Goal: Information Seeking & Learning: Learn about a topic

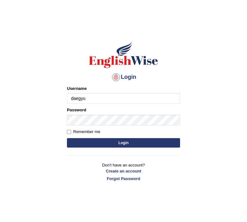
type input "daegyu"
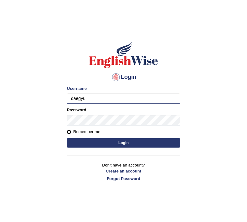
click at [71, 133] on input "Remember me" at bounding box center [69, 132] width 4 height 4
checkbox input "true"
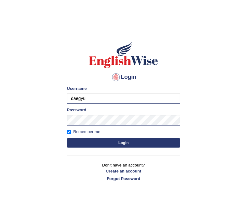
click at [75, 140] on button "Login" at bounding box center [123, 142] width 113 height 9
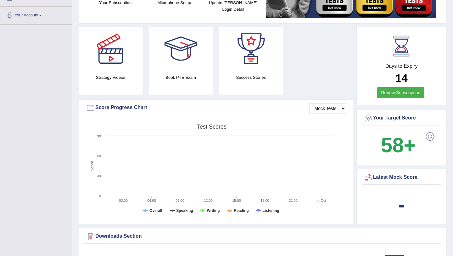
scroll to position [132, 0]
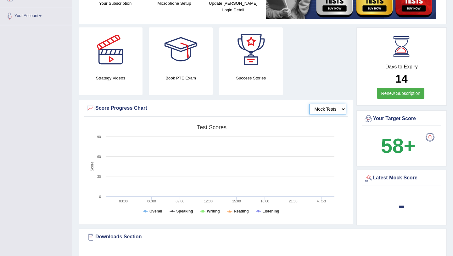
click at [247, 108] on select "Mock Tests" at bounding box center [327, 109] width 37 height 11
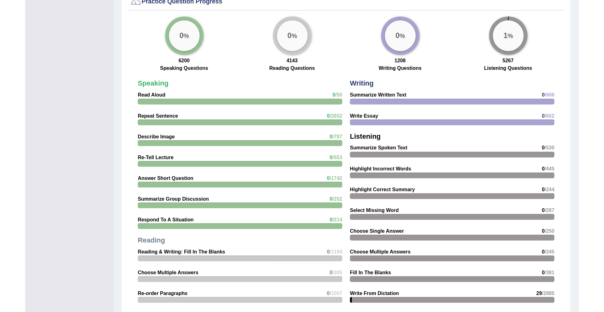
scroll to position [511, 0]
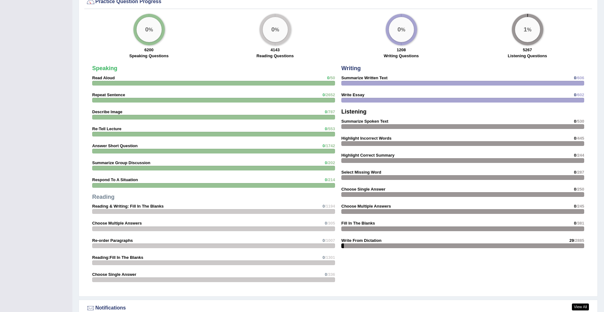
click at [247, 70] on h4 "Speaking" at bounding box center [213, 68] width 243 height 6
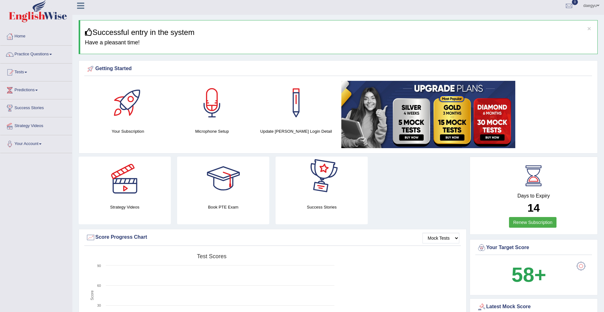
scroll to position [2, 0]
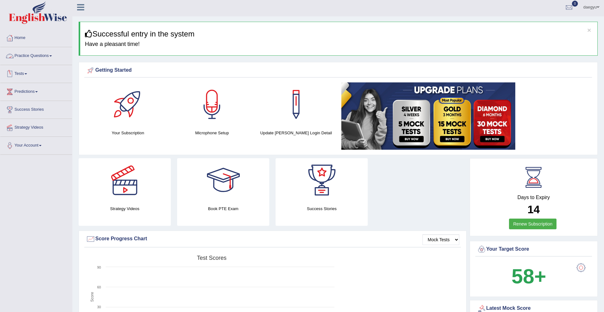
click at [34, 72] on link "Tests" at bounding box center [36, 73] width 72 height 16
click at [42, 54] on link "Practice Questions" at bounding box center [36, 55] width 72 height 16
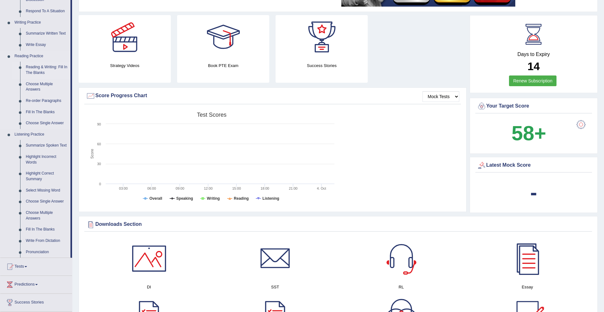
scroll to position [155, 0]
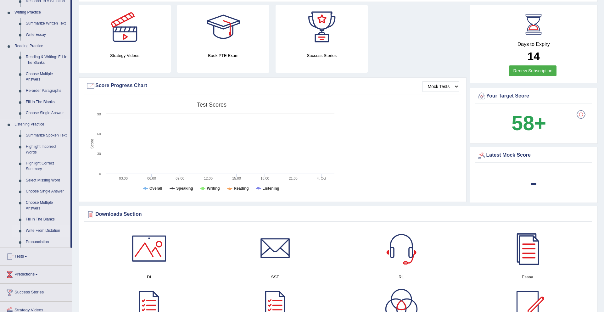
click at [43, 221] on link "Write From Dictation" at bounding box center [47, 230] width 48 height 11
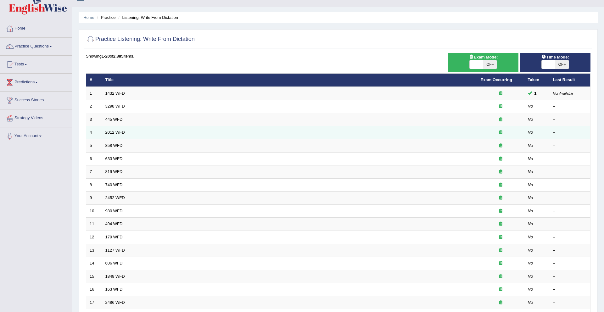
scroll to position [17, 0]
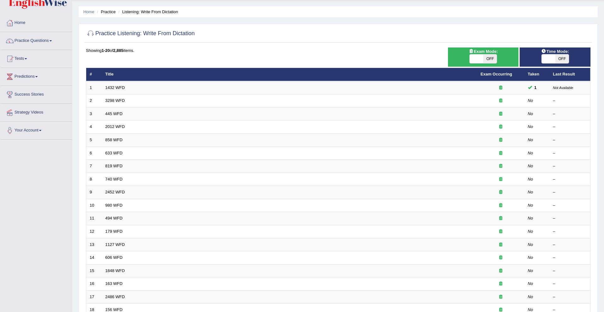
click at [549, 65] on div "Time Mode: ON OFF" at bounding box center [555, 57] width 71 height 19
click at [550, 61] on span at bounding box center [549, 58] width 14 height 9
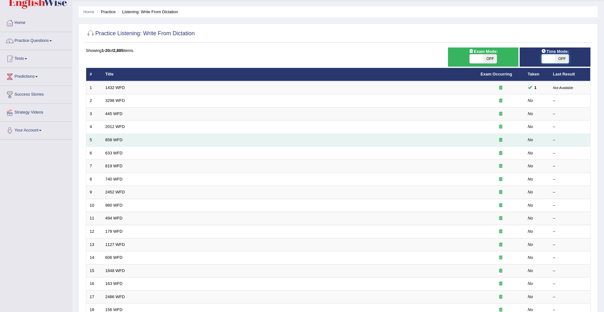
scroll to position [105, 0]
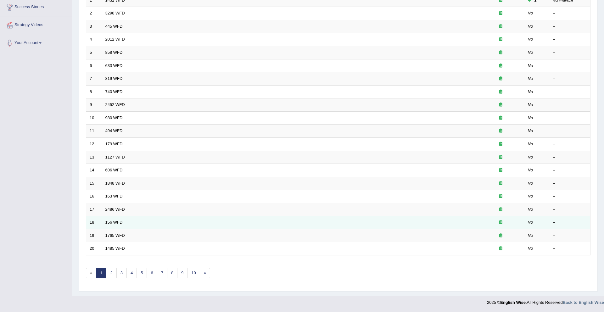
click at [117, 223] on link "156 WFD" at bounding box center [113, 222] width 17 height 5
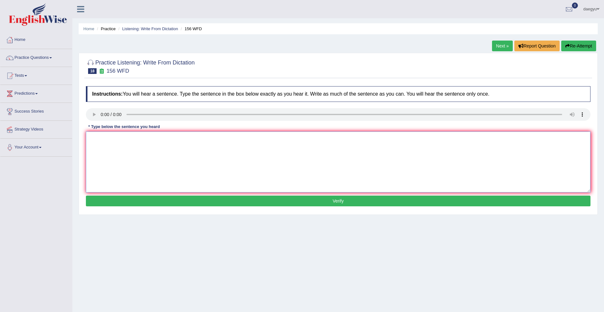
click at [96, 142] on textarea at bounding box center [338, 162] width 505 height 61
type textarea "ㅏ"
click at [103, 140] on textarea "ali ther science" at bounding box center [338, 162] width 505 height 61
click at [127, 145] on textarea "ali they science" at bounding box center [338, 162] width 505 height 61
click at [92, 140] on textarea "ali they science." at bounding box center [338, 162] width 505 height 61
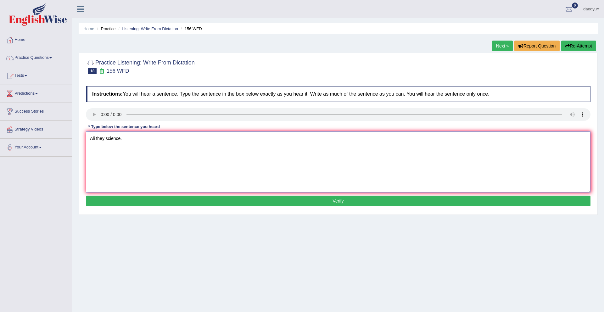
type textarea "Ali they science."
click at [139, 198] on button "Verify" at bounding box center [338, 201] width 505 height 11
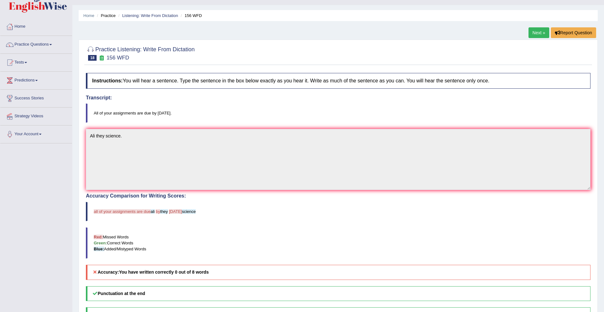
scroll to position [14, 0]
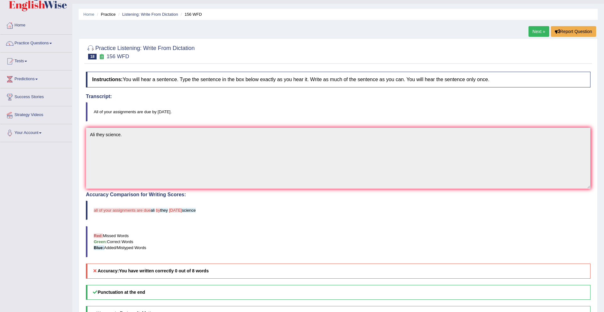
click at [535, 29] on link "Next »" at bounding box center [539, 31] width 21 height 11
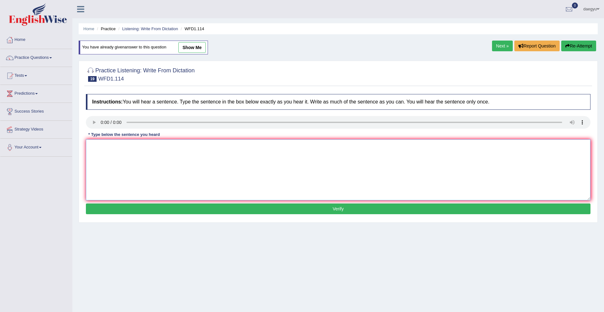
click at [107, 145] on textarea at bounding box center [338, 169] width 505 height 61
type textarea "d"
click at [91, 143] on textarea "the offcier ealry work phiosophical." at bounding box center [338, 169] width 505 height 61
click at [159, 147] on textarea "The offcier ealry work phiosophical." at bounding box center [338, 169] width 505 height 61
type textarea "The offcier ealry work phiosophical and."
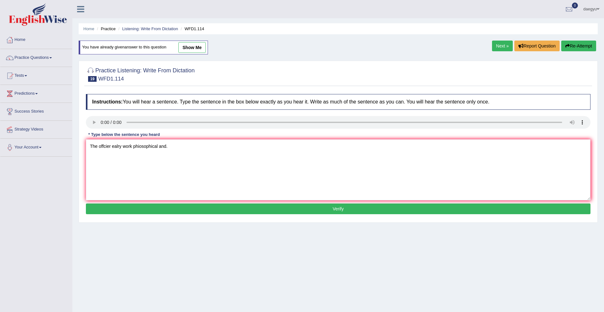
click at [178, 205] on button "Verify" at bounding box center [338, 209] width 505 height 11
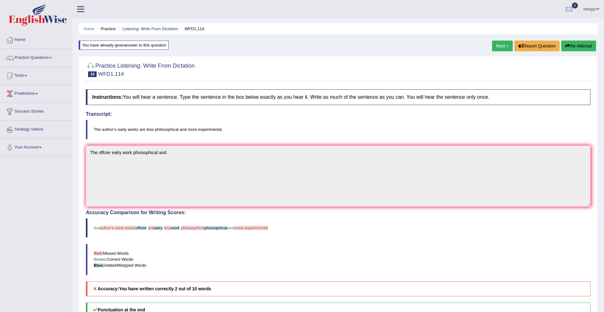
click at [497, 45] on link "Next »" at bounding box center [502, 46] width 21 height 11
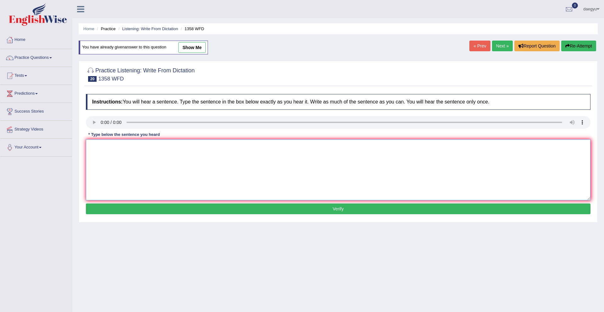
click at [110, 146] on textarea at bounding box center [338, 169] width 505 height 61
click at [91, 148] on textarea "communication skill is very skill." at bounding box center [338, 169] width 505 height 61
click at [144, 147] on textarea "Communication skill is very skill." at bounding box center [338, 169] width 505 height 61
type textarea "Communication skill is very important skill."
click at [195, 209] on button "Verify" at bounding box center [338, 209] width 505 height 11
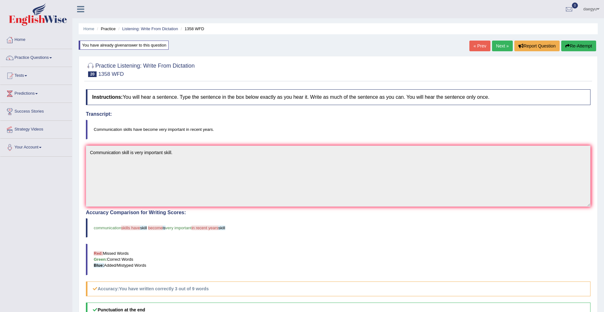
click at [495, 46] on link "Next »" at bounding box center [502, 46] width 21 height 11
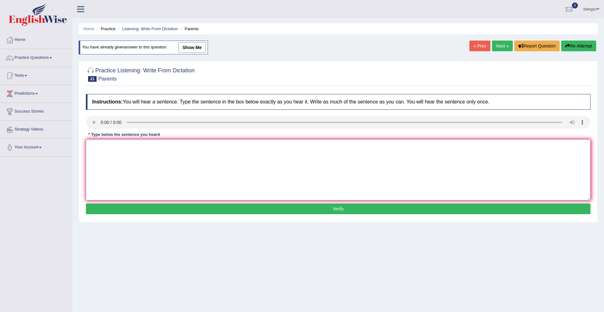
click at [103, 168] on textarea at bounding box center [338, 169] width 505 height 61
drag, startPoint x: 105, startPoint y: 148, endPoint x: 76, endPoint y: 148, distance: 29.0
click at [76, 148] on div "Home Practice Listening: Write From Dictation Parents You have already given an…" at bounding box center [338, 157] width 532 height 315
click at [183, 140] on textarea "parents today education of thier children" at bounding box center [338, 169] width 505 height 61
click at [182, 146] on textarea "parents today education of thier children" at bounding box center [338, 169] width 505 height 61
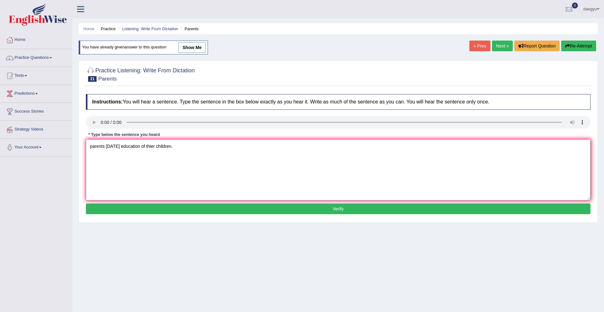
click at [93, 148] on textarea "parents today education of thier children." at bounding box center [338, 169] width 505 height 61
type textarea "Parents today education of thier children."
click at [110, 205] on button "Verify" at bounding box center [338, 209] width 505 height 11
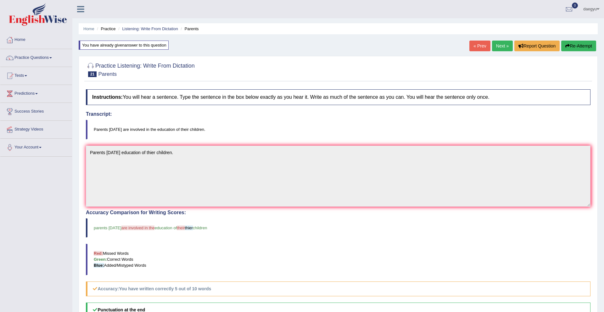
click at [494, 43] on link "Next »" at bounding box center [502, 46] width 21 height 11
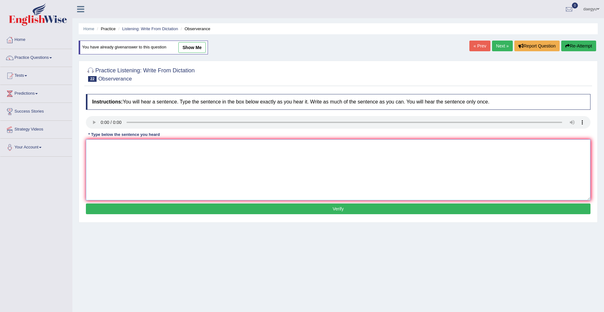
click at [101, 147] on textarea at bounding box center [338, 169] width 505 height 61
click at [122, 149] on textarea "nervously bteathe thoer concert." at bounding box center [338, 169] width 505 height 61
drag, startPoint x: 136, startPoint y: 146, endPoint x: 110, endPoint y: 144, distance: 25.9
click at [110, 144] on textarea "nervously bteathe thoer concert." at bounding box center [338, 169] width 505 height 61
click at [93, 146] on textarea "nervously breathe their concert." at bounding box center [338, 169] width 505 height 61
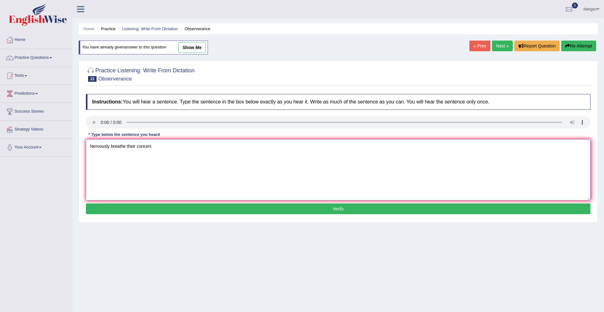
type textarea "Nervously breathe their concert."
click at [103, 206] on button "Verify" at bounding box center [338, 209] width 505 height 11
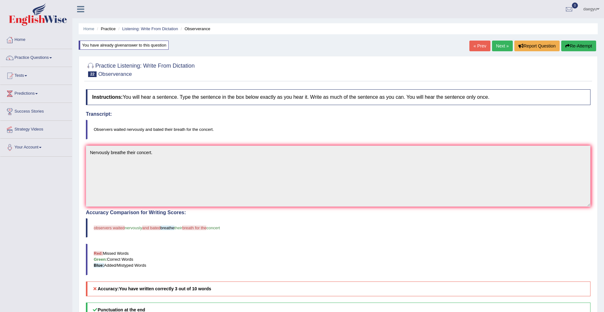
click at [502, 52] on div "« Prev Next » Report Question Re-Attempt" at bounding box center [534, 47] width 128 height 12
click at [501, 45] on link "Next »" at bounding box center [502, 46] width 21 height 11
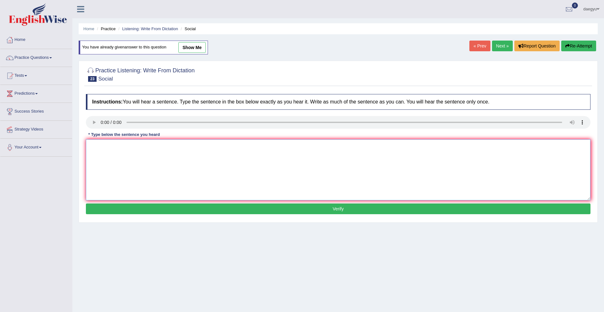
click at [121, 151] on textarea at bounding box center [338, 169] width 505 height 61
click at [91, 149] on textarea "this cribe society human's needs." at bounding box center [338, 169] width 505 height 61
click at [100, 149] on textarea "This cribe society human's needs." at bounding box center [338, 169] width 505 height 61
click at [103, 145] on textarea "This cdescribe society human's needs." at bounding box center [338, 169] width 505 height 61
type textarea "This describe society human's needs."
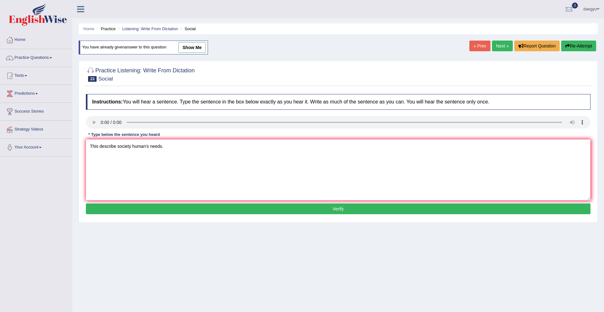
click at [112, 207] on button "Verify" at bounding box center [338, 209] width 505 height 11
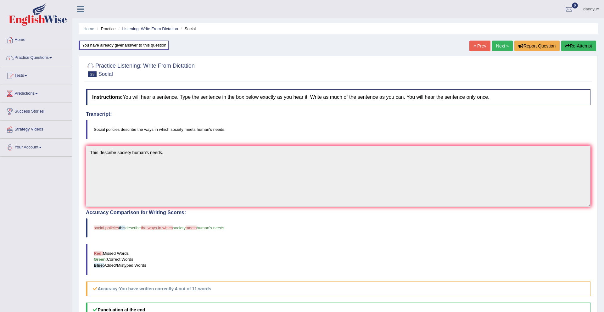
click at [498, 48] on link "Next »" at bounding box center [502, 46] width 21 height 11
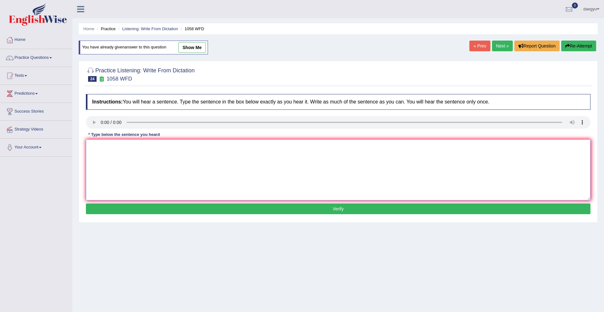
click at [105, 149] on textarea at bounding box center [338, 169] width 505 height 61
click at [91, 145] on textarea "this skill great skill be taught." at bounding box center [338, 169] width 505 height 61
click at [107, 149] on textarea "This skill great skill be taught." at bounding box center [338, 169] width 505 height 61
type textarea "This skill is great skill be taught."
click at [118, 205] on button "Verify" at bounding box center [338, 209] width 505 height 11
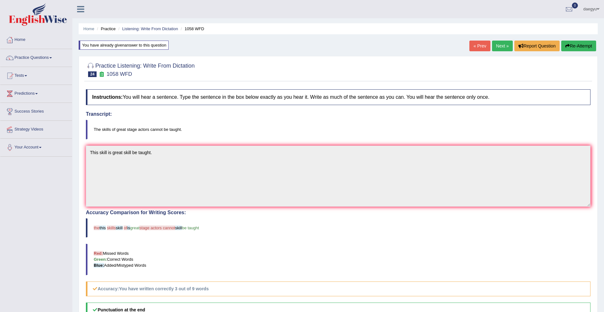
click at [495, 50] on link "Next »" at bounding box center [502, 46] width 21 height 11
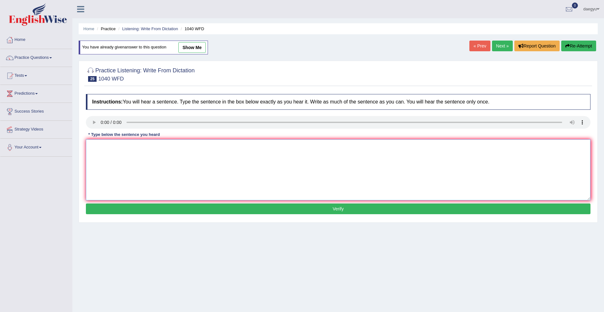
click at [98, 148] on textarea at bounding box center [338, 169] width 505 height 61
click at [91, 147] on textarea "can helps students more talents." at bounding box center [338, 169] width 505 height 61
click at [131, 149] on textarea "Can helps students more talents." at bounding box center [338, 169] width 505 height 61
type textarea "Can helps students developed more talents."
click at [108, 208] on button "Verify" at bounding box center [338, 209] width 505 height 11
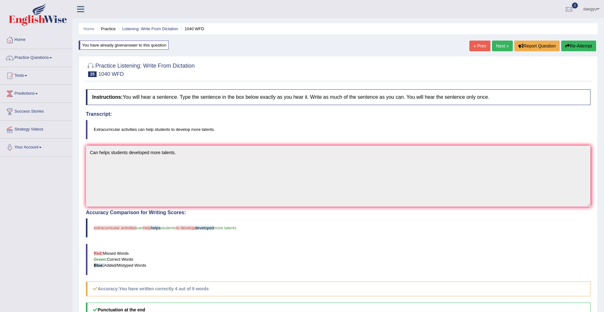
click at [495, 42] on link "Next »" at bounding box center [502, 46] width 21 height 11
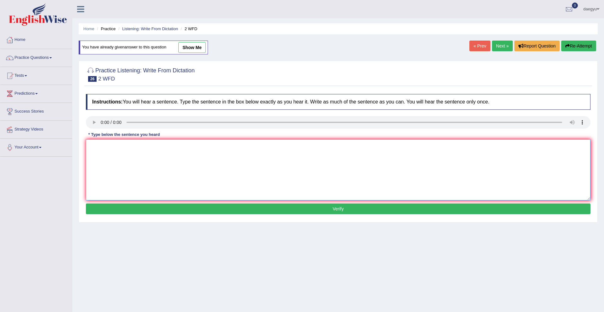
click at [99, 143] on textarea at bounding box center [338, 169] width 505 height 61
click at [105, 148] on textarea "pelaes textbook" at bounding box center [338, 169] width 505 height 61
click at [93, 146] on textarea "pelaes cofirm textbook." at bounding box center [338, 169] width 505 height 61
type textarea "Pelaes cofirm textbook."
click at [137, 207] on button "Verify" at bounding box center [338, 209] width 505 height 11
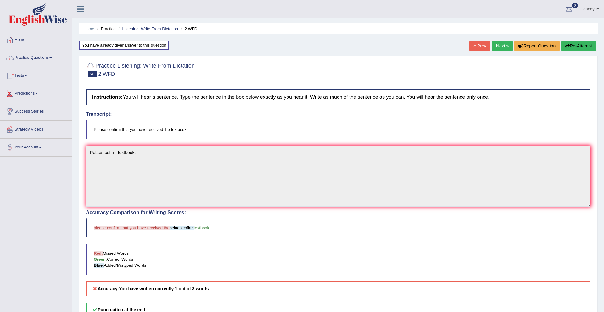
click at [495, 42] on link "Next »" at bounding box center [502, 46] width 21 height 11
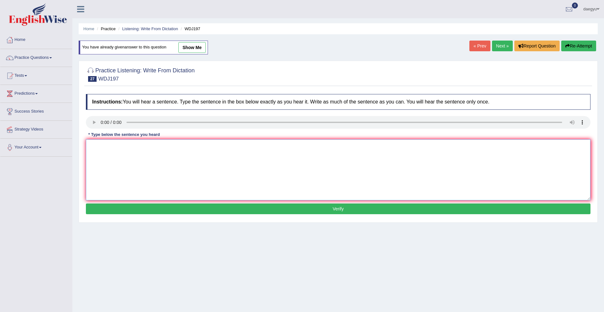
click at [108, 153] on textarea at bounding box center [338, 169] width 505 height 61
click at [94, 145] on textarea "ccelebrate the great controversy." at bounding box center [338, 169] width 505 height 61
click at [108, 148] on textarea "celebrate the great controversy." at bounding box center [338, 169] width 505 height 61
click at [92, 149] on textarea "celebrated the great controversy." at bounding box center [338, 169] width 505 height 61
type textarea "Celebrated the great controversy."
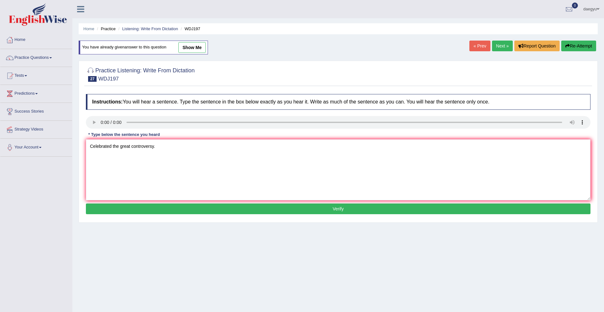
click at [122, 209] on button "Verify" at bounding box center [338, 209] width 505 height 11
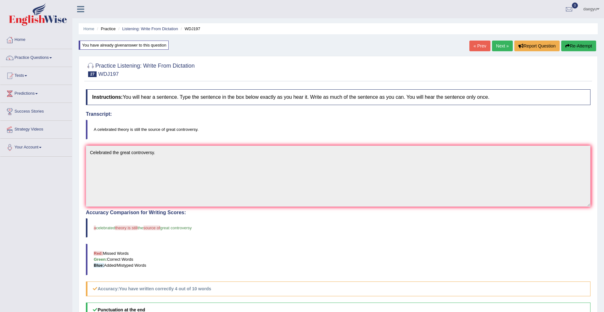
click at [496, 44] on link "Next »" at bounding box center [502, 46] width 21 height 11
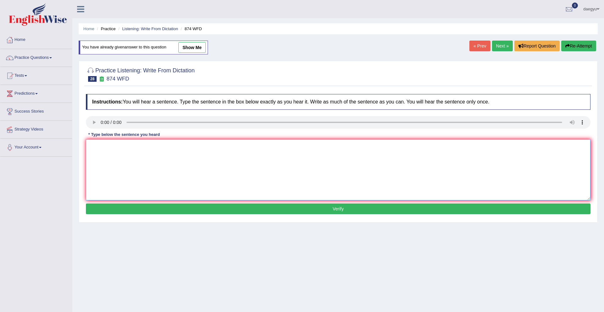
click at [93, 142] on textarea at bounding box center [338, 169] width 505 height 61
click at [93, 146] on textarea "destroyed environment unsustainable devlopment." at bounding box center [338, 169] width 505 height 61
click at [137, 148] on textarea "Destroyed environment unsustainable devlopment." at bounding box center [338, 169] width 505 height 61
type textarea "Destroyed environment pllution unsustainable devlopment."
click at [168, 205] on button "Verify" at bounding box center [338, 209] width 505 height 11
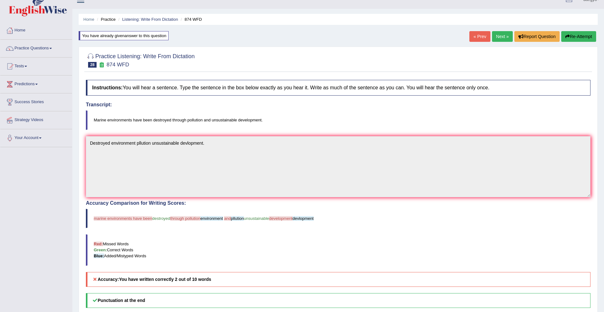
scroll to position [8, 0]
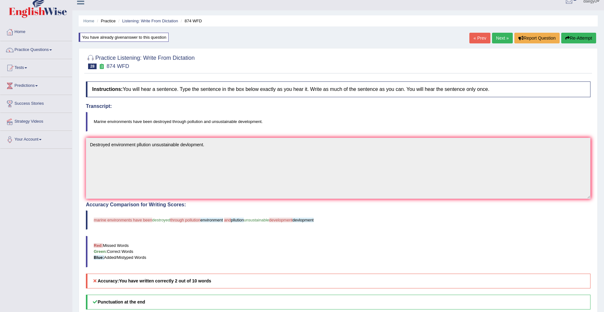
click at [498, 38] on link "Next »" at bounding box center [502, 38] width 21 height 11
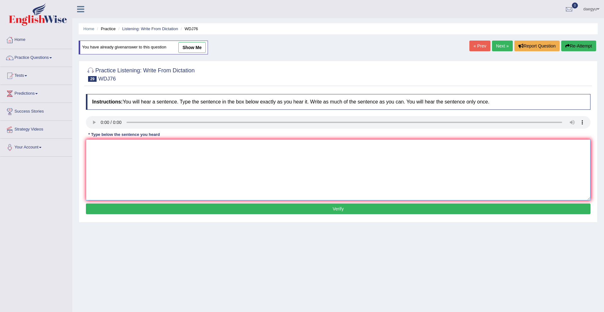
click at [105, 156] on textarea at bounding box center [338, 169] width 505 height 61
click at [163, 147] on textarea "students recmooned read boook profesor" at bounding box center [338, 169] width 505 height 61
click at [196, 155] on textarea "students recmooned read boook proffesor" at bounding box center [338, 169] width 505 height 61
click at [93, 150] on textarea "students recmooned read boook proffesor [PERSON_NAME]." at bounding box center [338, 169] width 505 height 61
click at [109, 144] on textarea "Students recmooned read boook proffesor [PERSON_NAME]." at bounding box center [338, 169] width 505 height 61
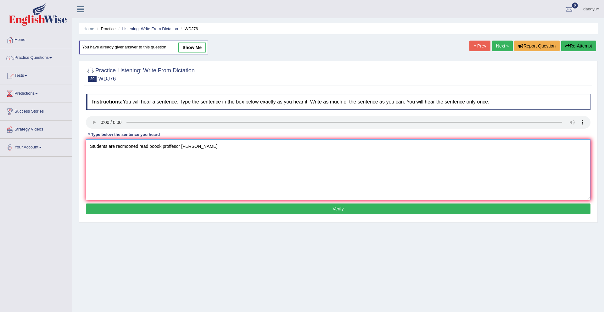
click at [150, 148] on textarea "Students are recmooned read boook proffesor [PERSON_NAME]." at bounding box center [338, 169] width 505 height 61
click at [192, 147] on textarea "Students are recmooned read the boook proffesor [PERSON_NAME]." at bounding box center [338, 169] width 505 height 61
click at [164, 146] on textarea "Students are recmooned read the boook proffesor [PERSON_NAME]." at bounding box center [338, 169] width 505 height 61
drag, startPoint x: 138, startPoint y: 148, endPoint x: 116, endPoint y: 148, distance: 21.7
click at [116, 148] on textarea "Students are recmooned read the book proffesor [PERSON_NAME]." at bounding box center [338, 169] width 505 height 61
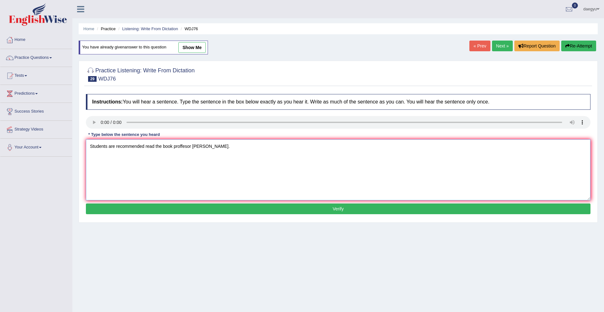
type textarea "Students are recommended read the book proffesor [PERSON_NAME]."
click at [177, 203] on div "Instructions: You will hear a sentence. Type the sentence in the box below exac…" at bounding box center [338, 155] width 508 height 128
click at [177, 205] on button "Verify" at bounding box center [338, 209] width 505 height 11
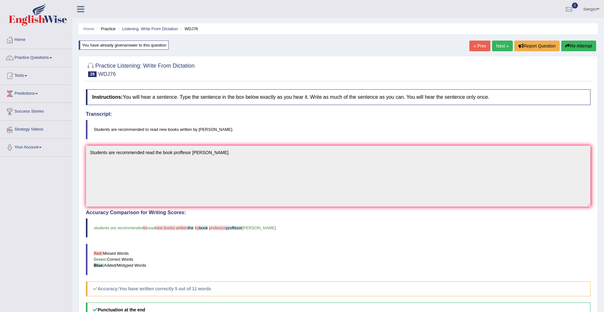
click at [502, 45] on link "Next »" at bounding box center [502, 46] width 21 height 11
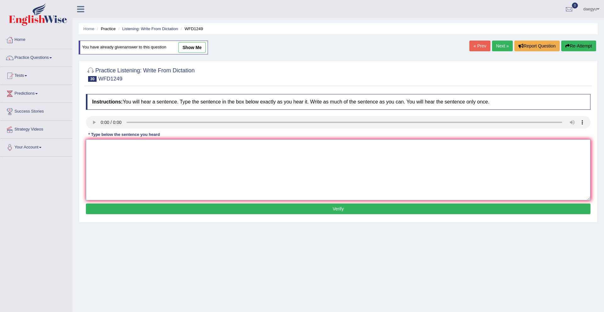
click at [96, 164] on textarea at bounding box center [338, 169] width 505 height 61
click at [106, 147] on textarea "provede to toehr community" at bounding box center [338, 169] width 505 height 61
click at [174, 146] on textarea "provede emphasizes to toehr community" at bounding box center [338, 169] width 505 height 61
click at [93, 150] on textarea "provede emphasizes to toehr community." at bounding box center [338, 169] width 505 height 61
click at [147, 144] on textarea "Proveded emphasizes to toehr community." at bounding box center [338, 169] width 505 height 61
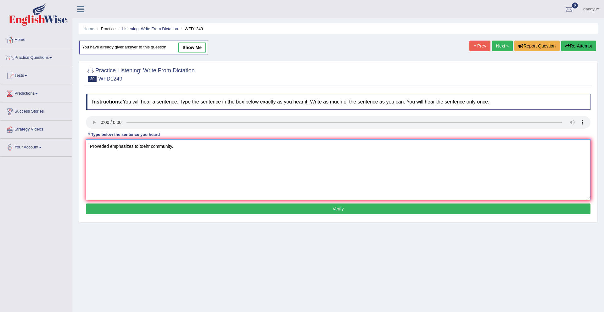
click at [147, 144] on textarea "Proveded emphasizes to toehr community." at bounding box center [338, 169] width 505 height 61
type textarea "Proveded emphasizes to other community."
click at [160, 204] on button "Verify" at bounding box center [338, 209] width 505 height 11
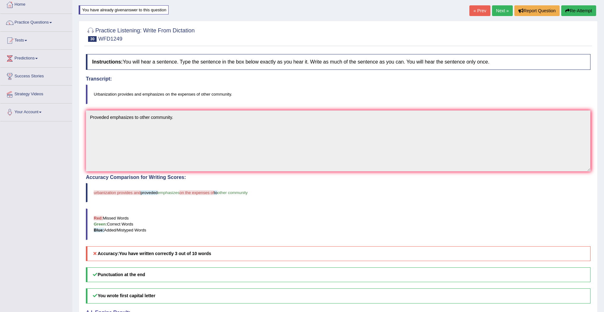
scroll to position [7, 0]
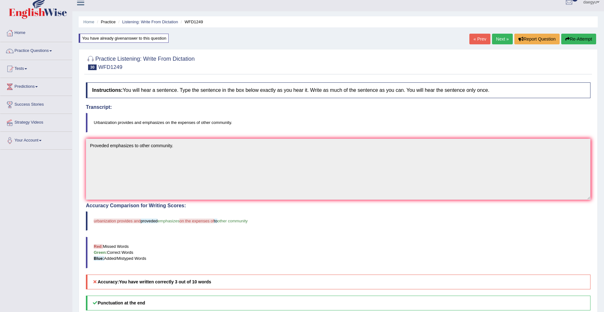
click at [503, 32] on div "Home Practice Listening: Write From Dictation WFD1249 You have already given an…" at bounding box center [338, 188] width 532 height 390
click at [503, 35] on link "Next »" at bounding box center [502, 39] width 21 height 11
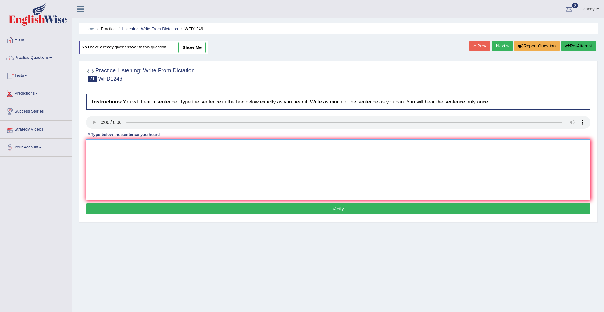
click at [91, 152] on textarea at bounding box center [338, 169] width 505 height 61
click at [92, 148] on textarea "history economic trick subject." at bounding box center [338, 169] width 505 height 61
type textarea "History economic trick subject."
click at [104, 209] on button "Verify" at bounding box center [338, 209] width 505 height 11
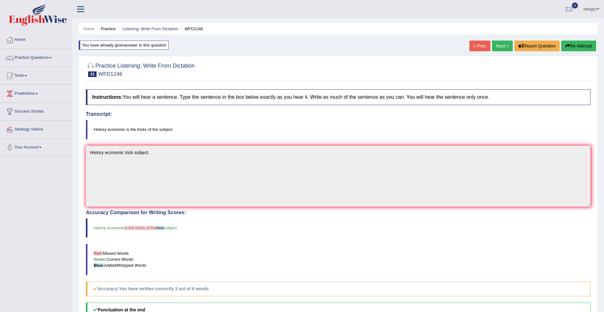
click at [494, 45] on link "Next »" at bounding box center [502, 46] width 21 height 11
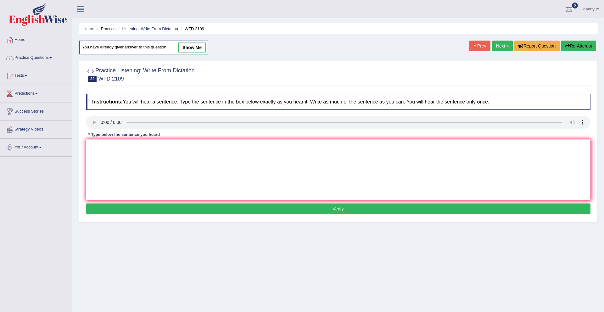
click at [99, 139] on div "Instructions: You will hear a sentence. Type the sentence in the box below exac…" at bounding box center [338, 155] width 508 height 128
click at [99, 143] on textarea at bounding box center [338, 169] width 505 height 61
click at [129, 148] on textarea "scients unsure early man africa." at bounding box center [338, 169] width 505 height 61
click at [97, 147] on textarea "scients unsure early show man africa." at bounding box center [338, 169] width 505 height 61
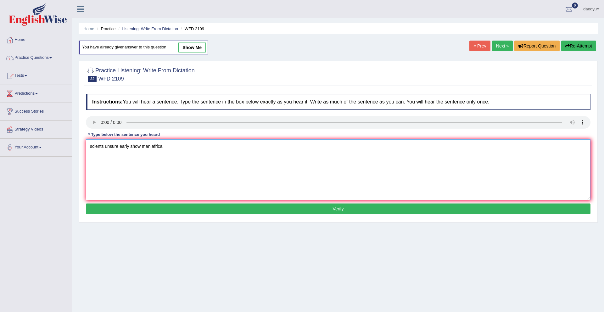
click at [97, 147] on textarea "scients unsure early show man africa." at bounding box center [338, 169] width 505 height 61
click at [90, 148] on textarea "sceintists unsure early show man africa." at bounding box center [338, 169] width 505 height 61
type textarea "Sceintists unsure early show man africa."
click at [95, 205] on button "Verify" at bounding box center [338, 209] width 505 height 11
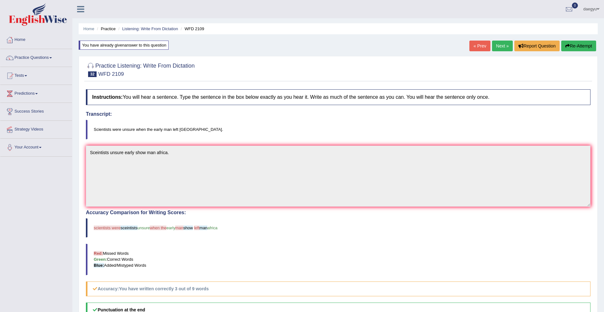
drag, startPoint x: 223, startPoint y: 226, endPoint x: 85, endPoint y: 217, distance: 139.1
click at [85, 217] on div "Instructions: You will hear a sentence. Type the sentence in the box below exac…" at bounding box center [338, 233] width 508 height 295
drag, startPoint x: 222, startPoint y: 227, endPoint x: 88, endPoint y: 231, distance: 134.5
click at [87, 231] on blockquote "scientists were sceintists unsure when the early man show left man africa" at bounding box center [338, 227] width 505 height 19
click at [502, 41] on link "Next »" at bounding box center [502, 46] width 21 height 11
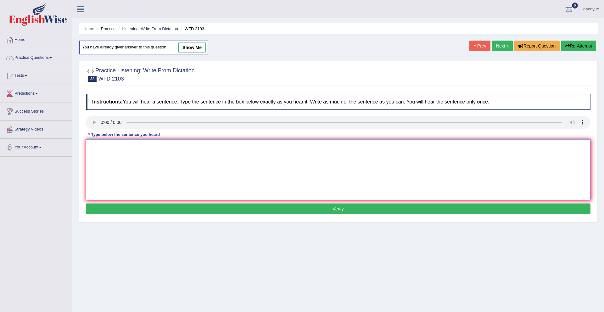
click at [101, 161] on textarea at bounding box center [338, 169] width 505 height 61
type textarea "s"
drag, startPoint x: 97, startPoint y: 147, endPoint x: 82, endPoint y: 148, distance: 15.4
click at [82, 148] on div "Practice Listening: Write From Dictation 33 WFD 2103 Instructions: You will hea…" at bounding box center [338, 142] width 519 height 162
drag, startPoint x: 106, startPoint y: 147, endPoint x: 99, endPoint y: 148, distance: 6.4
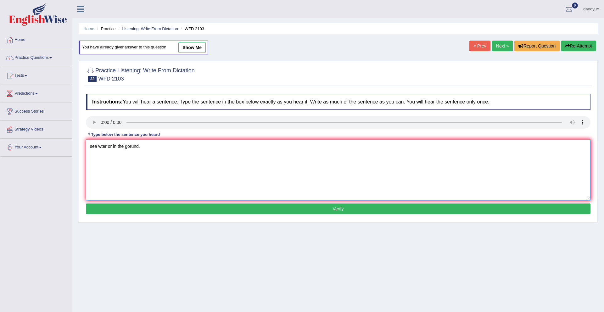
click at [99, 148] on textarea "sea wter or in the gorund." at bounding box center [338, 169] width 505 height 61
drag, startPoint x: 106, startPoint y: 148, endPoint x: 99, endPoint y: 148, distance: 6.9
click at [99, 148] on textarea "sea wter or in the gorund." at bounding box center [338, 169] width 505 height 61
type textarea "sea water or in the gorund."
click at [122, 206] on button "Verify" at bounding box center [338, 209] width 505 height 11
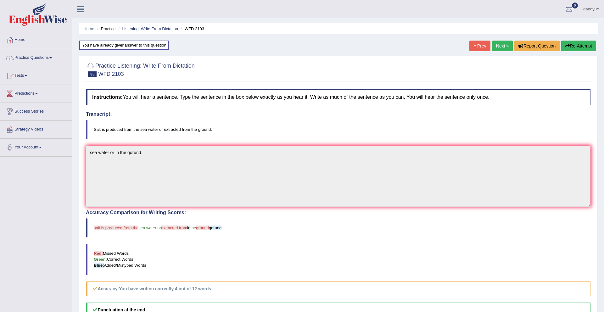
click at [494, 48] on link "Next »" at bounding box center [502, 46] width 21 height 11
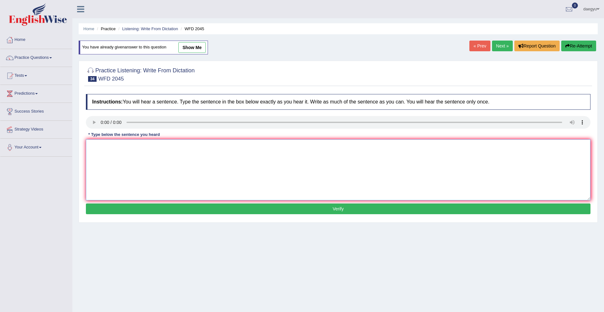
click at [97, 145] on textarea at bounding box center [338, 169] width 505 height 61
click at [92, 146] on textarea "the bust 10 minuted later planned." at bounding box center [338, 169] width 505 height 61
click at [126, 148] on textarea "The bust 10 minuted later planned." at bounding box center [338, 169] width 505 height 61
drag, startPoint x: 131, startPoint y: 148, endPoint x: 115, endPoint y: 149, distance: 15.7
click at [115, 149] on textarea "The bust 10 minuted later planned." at bounding box center [338, 169] width 505 height 61
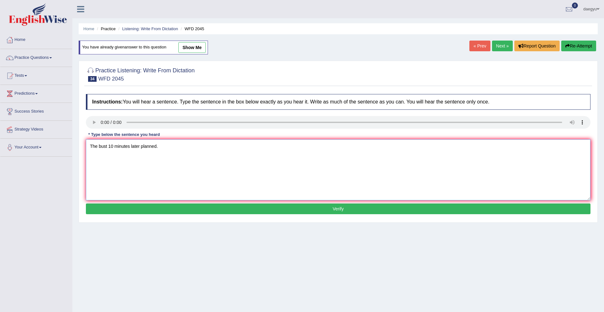
type textarea "The bust 10 minutes later planned."
click at [142, 207] on button "Verify" at bounding box center [338, 209] width 505 height 11
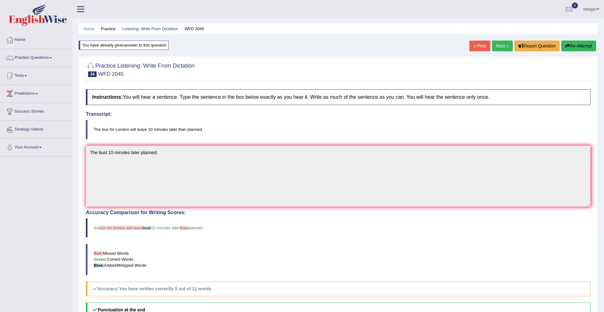
scroll to position [1, 0]
click at [498, 49] on link "Next »" at bounding box center [502, 45] width 21 height 11
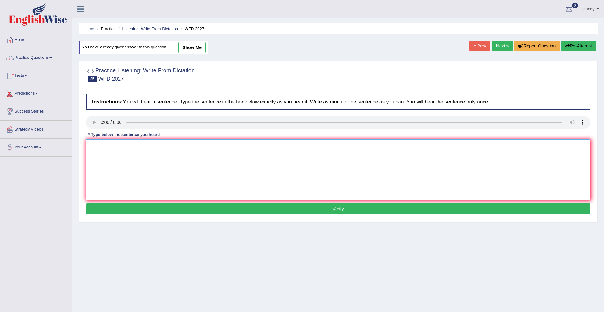
click at [98, 153] on textarea at bounding box center [338, 169] width 505 height 61
click at [100, 147] on textarea "celss number of structure in common." at bounding box center [338, 169] width 505 height 61
click at [96, 147] on textarea "cels number of structure in common." at bounding box center [338, 169] width 505 height 61
click at [100, 149] on textarea "cells number of structure in common." at bounding box center [338, 169] width 505 height 61
click at [139, 144] on textarea "cells number of structure in common." at bounding box center [338, 169] width 505 height 61
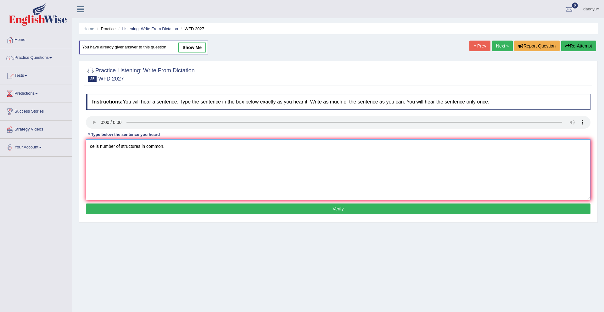
click at [101, 148] on textarea "cells number of structures in common." at bounding box center [338, 169] width 505 height 61
type textarea "cells a number of structures in common."
click at [119, 212] on button "Verify" at bounding box center [338, 209] width 505 height 11
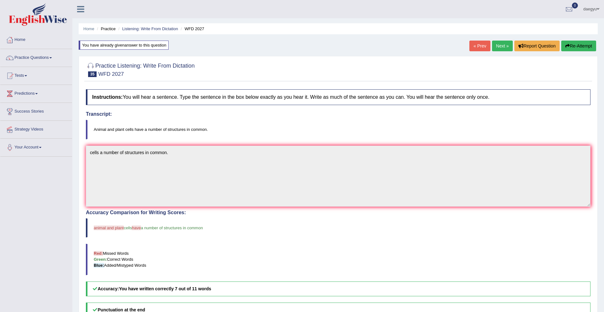
click at [501, 48] on link "Next »" at bounding box center [502, 46] width 21 height 11
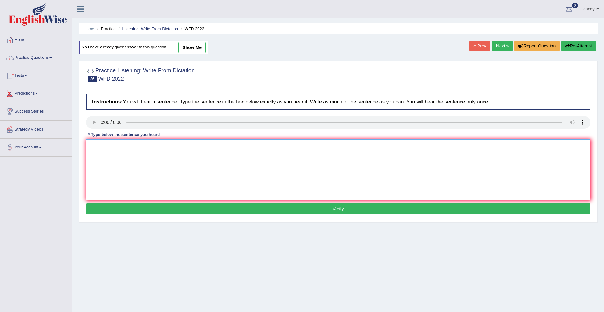
click at [95, 141] on textarea at bounding box center [338, 169] width 505 height 61
click at [93, 146] on textarea "most of these student issed before." at bounding box center [338, 169] width 505 height 61
click at [133, 148] on textarea "Most of these student issed before." at bounding box center [338, 169] width 505 height 61
click at [155, 148] on textarea "Most of these students know issed before." at bounding box center [338, 169] width 505 height 61
type textarea "Most of these students know isseud before."
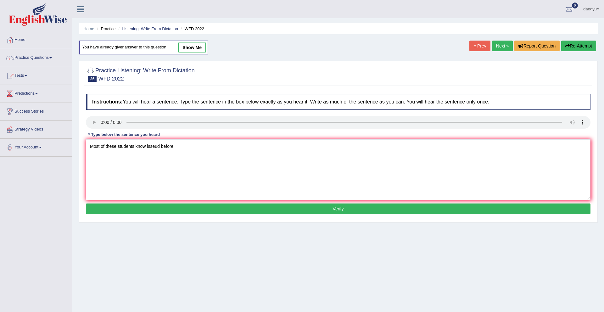
click at [154, 212] on button "Verify" at bounding box center [338, 209] width 505 height 11
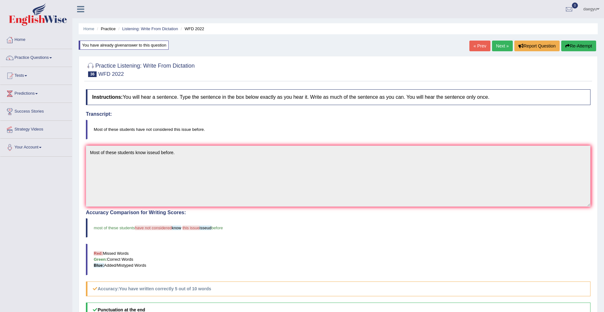
click at [499, 49] on link "Next »" at bounding box center [502, 46] width 21 height 11
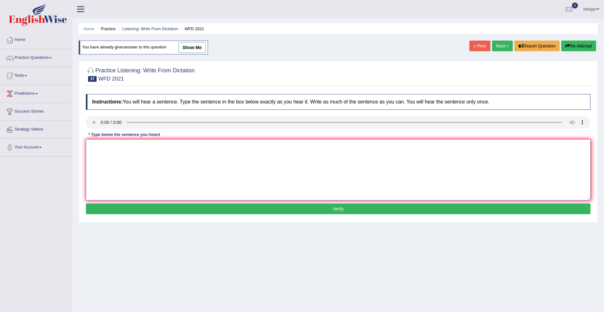
click at [98, 152] on textarea at bounding box center [338, 169] width 505 height 61
click at [100, 147] on textarea "it is fiound became law." at bounding box center [338, 169] width 505 height 61
click at [131, 147] on textarea "it is founded became law." at bounding box center [338, 169] width 505 height 61
type textarea "it is founded became the law."
click at [134, 216] on div "Instructions: You will hear a sentence. Type the sentence in the box below exac…" at bounding box center [338, 155] width 508 height 128
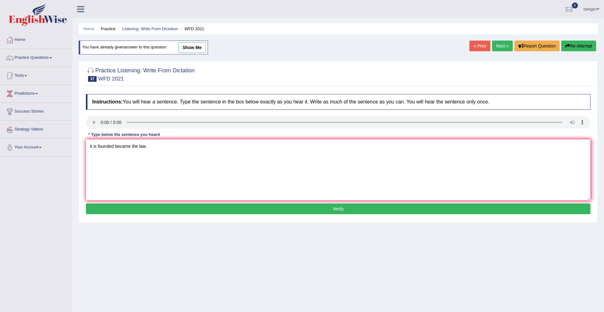
click at [134, 210] on button "Verify" at bounding box center [338, 209] width 505 height 11
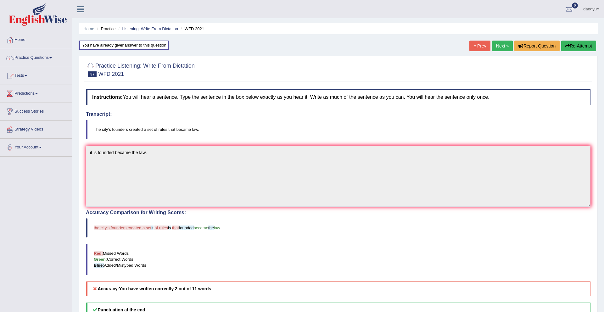
click at [500, 43] on link "Next »" at bounding box center [502, 46] width 21 height 11
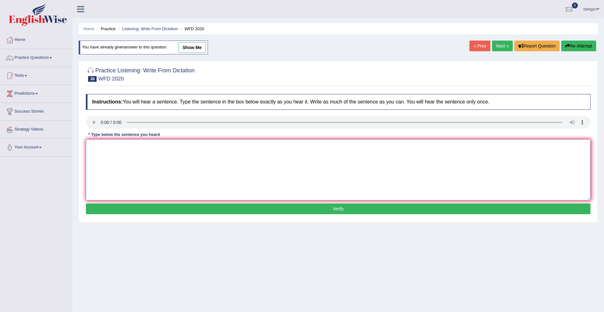
click at [131, 157] on textarea at bounding box center [338, 169] width 505 height 61
click at [92, 147] on textarea "the cheimstry bulding located in campus." at bounding box center [338, 169] width 505 height 61
click at [134, 147] on textarea "The cheimstry bulding located in campus." at bounding box center [338, 169] width 505 height 61
drag, startPoint x: 133, startPoint y: 148, endPoint x: 120, endPoint y: 147, distance: 13.3
click at [120, 147] on textarea "The cheimstry bulding was located in campus." at bounding box center [338, 169] width 505 height 61
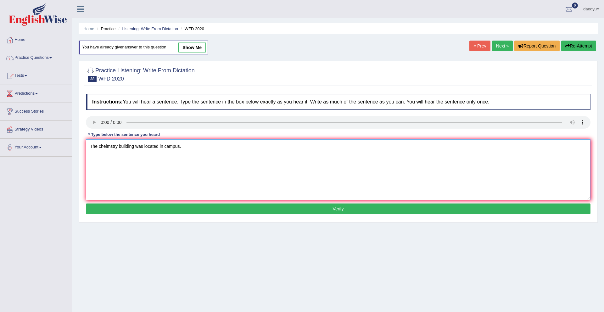
type textarea "The cheimstry building was located in campus."
click at [151, 210] on button "Verify" at bounding box center [338, 209] width 505 height 11
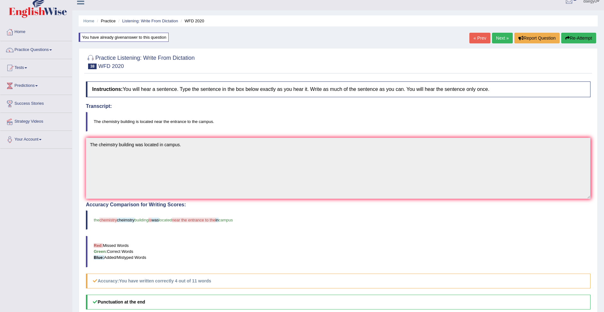
scroll to position [10, 0]
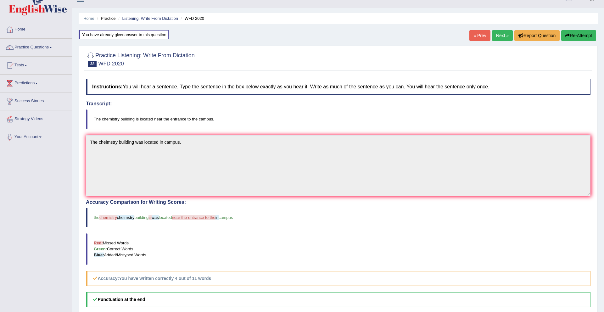
click at [504, 31] on link "Next »" at bounding box center [502, 35] width 21 height 11
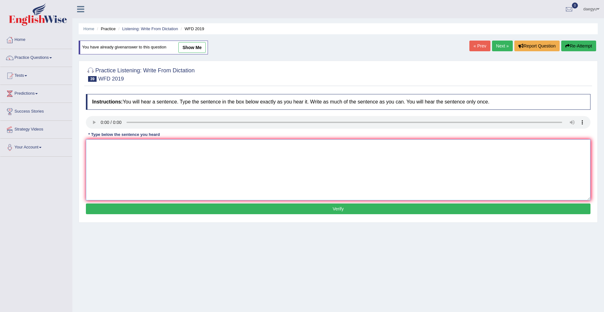
click at [96, 158] on textarea at bounding box center [338, 169] width 505 height 61
type textarea "found how quickly and person moves."
click at [118, 204] on button "Verify" at bounding box center [338, 209] width 505 height 11
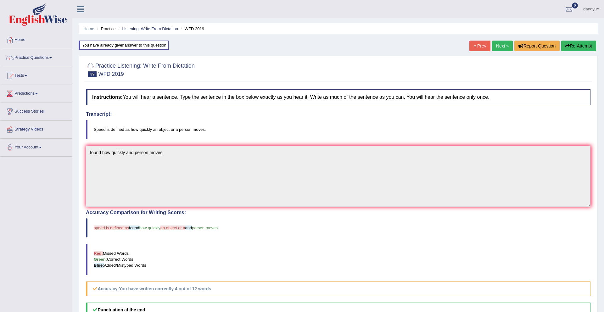
click at [494, 49] on link "Next »" at bounding box center [502, 46] width 21 height 11
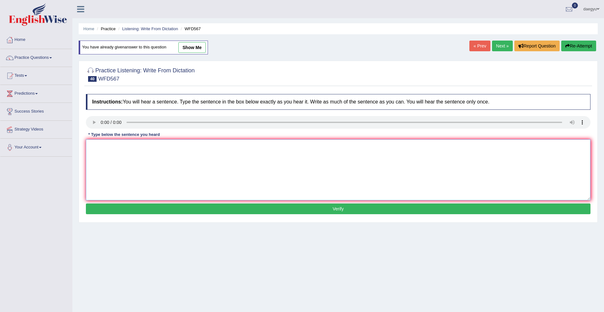
click at [107, 163] on textarea at bounding box center [338, 169] width 505 height 61
click at [93, 146] on textarea "a currently on board certain dangerous chemical." at bounding box center [338, 169] width 505 height 61
click at [131, 151] on textarea "A currently on board certain dangerous chemical." at bounding box center [338, 169] width 505 height 61
type textarea "A currently on board, certain dangerous chemical."
click at [141, 208] on button "Verify" at bounding box center [338, 209] width 505 height 11
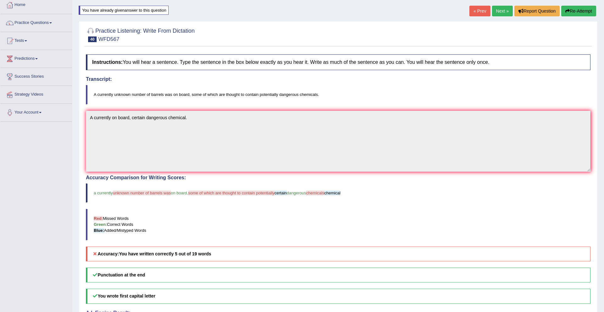
scroll to position [16, 0]
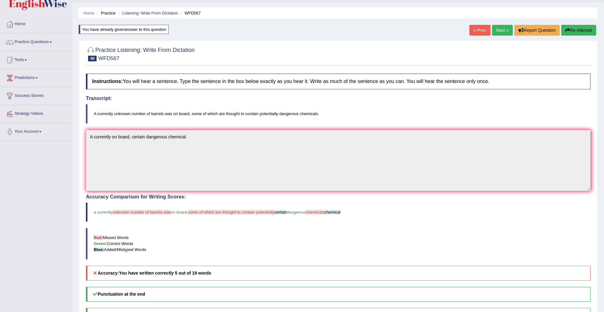
click at [495, 30] on link "Next »" at bounding box center [502, 30] width 21 height 11
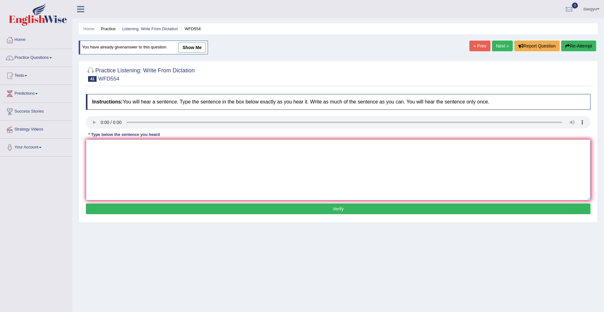
click at [122, 162] on textarea at bounding box center [338, 169] width 505 height 61
click at [146, 149] on textarea "south of city discovered on abuilding site." at bounding box center [338, 169] width 505 height 61
type textarea "south of city discovered on a building site."
click at [175, 211] on button "Verify" at bounding box center [338, 209] width 505 height 11
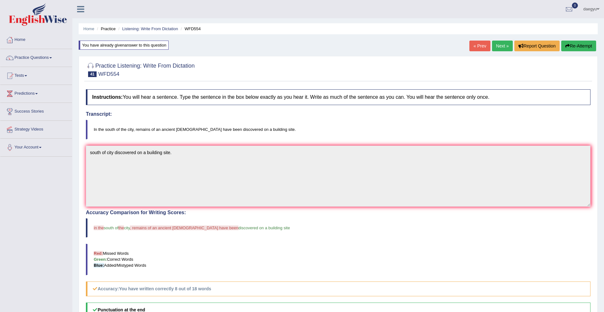
click at [499, 46] on link "Next »" at bounding box center [502, 46] width 21 height 11
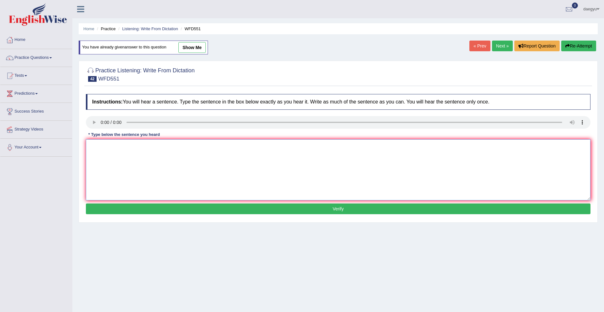
click at [107, 152] on textarea at bounding box center [338, 169] width 505 height 61
click at [107, 148] on textarea "by this pint ahelte running more hour." at bounding box center [338, 169] width 505 height 61
click at [92, 148] on textarea "by this point ahelte running more hour." at bounding box center [338, 169] width 505 height 61
click at [157, 147] on textarea "By this point ahelte running more hour." at bounding box center [338, 169] width 505 height 61
click at [125, 149] on textarea "By this point ahelte running more than hour." at bounding box center [338, 169] width 505 height 61
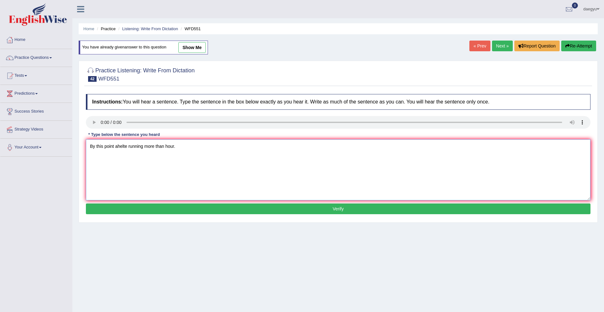
click at [125, 149] on textarea "By this point ahelte running more than hour." at bounding box center [338, 169] width 505 height 61
type textarea "By this point athlete running more than hour."
click at [115, 205] on button "Verify" at bounding box center [338, 209] width 505 height 11
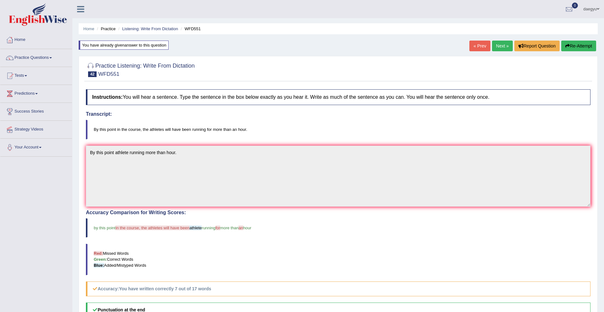
click at [498, 49] on link "Next »" at bounding box center [502, 46] width 21 height 11
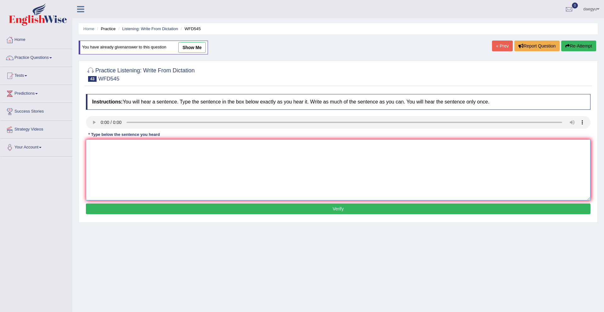
click at [118, 155] on textarea at bounding box center [338, 169] width 505 height 61
click at [95, 146] on textarea "a warning issued detect coast." at bounding box center [338, 169] width 505 height 61
click at [92, 146] on textarea "a tusnami warning issued detect coast." at bounding box center [338, 169] width 505 height 61
click at [92, 146] on textarea "tusnami warning issued detect coast." at bounding box center [338, 169] width 505 height 61
type textarea "A tusnami warning issued detect coast."
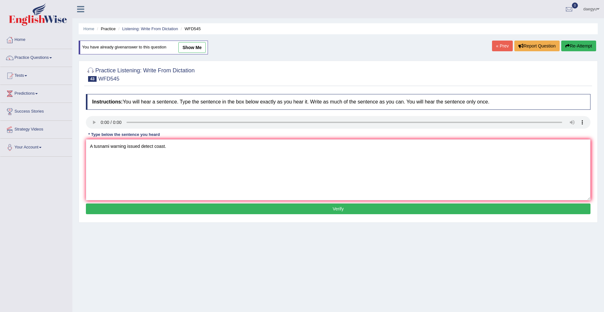
click at [160, 214] on button "Verify" at bounding box center [338, 209] width 505 height 11
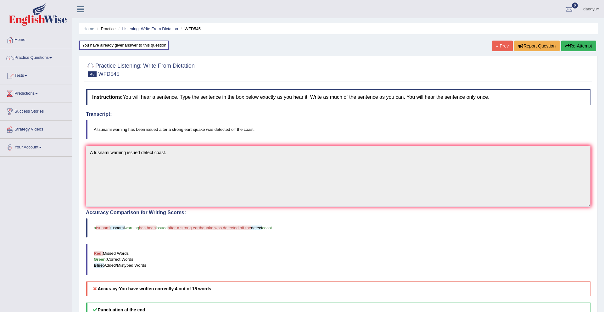
click at [144, 33] on ul "Home Practice Listening: Write From Dictation WFD545" at bounding box center [338, 28] width 519 height 11
click at [145, 32] on ul "Home Practice Listening: Write From Dictation WFD545" at bounding box center [338, 28] width 519 height 11
click at [151, 28] on link "Listening: Write From Dictation" at bounding box center [150, 28] width 56 height 5
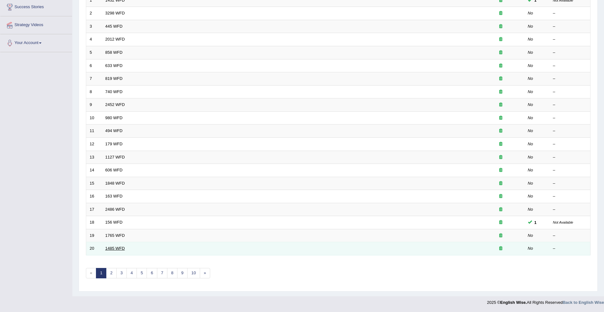
click at [116, 247] on link "1485 WFD" at bounding box center [115, 248] width 20 height 5
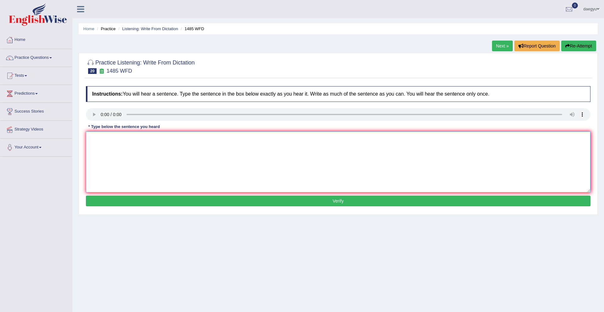
click at [110, 148] on textarea at bounding box center [338, 162] width 505 height 61
click at [113, 140] on textarea "corss work chance to subject" at bounding box center [338, 162] width 505 height 61
click at [135, 138] on textarea "corss work chance to subject" at bounding box center [338, 162] width 505 height 61
click at [166, 141] on textarea "corss work chance to student subject" at bounding box center [338, 162] width 505 height 61
click at [91, 140] on textarea "corss work chance to student subject." at bounding box center [338, 162] width 505 height 61
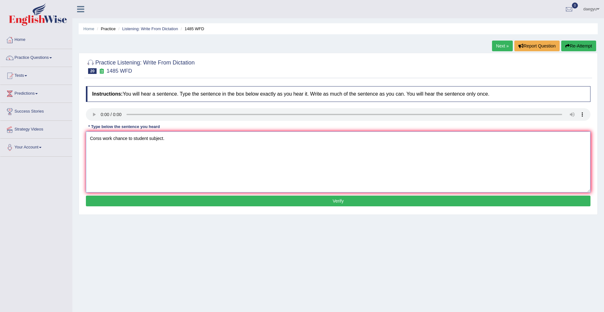
type textarea "Corss work chance to student subject."
click at [96, 199] on button "Verify" at bounding box center [338, 201] width 505 height 11
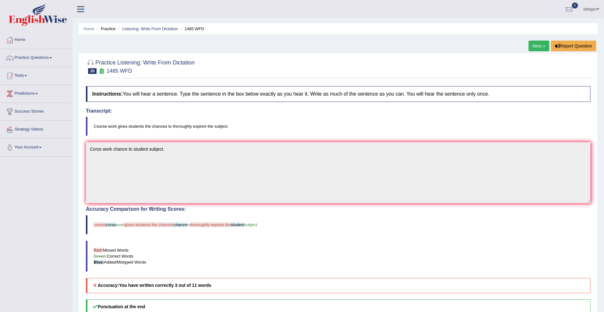
click at [535, 46] on link "Next »" at bounding box center [539, 46] width 21 height 11
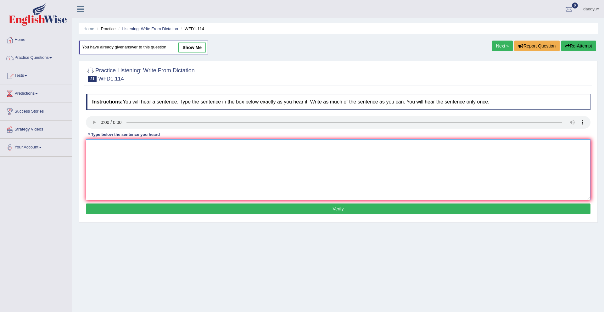
click at [111, 150] on textarea at bounding box center [338, 169] width 505 height 61
type textarea "t"
click at [503, 44] on link "Next »" at bounding box center [502, 46] width 21 height 11
click at [150, 27] on link "Listening: Write From Dictation" at bounding box center [150, 28] width 56 height 5
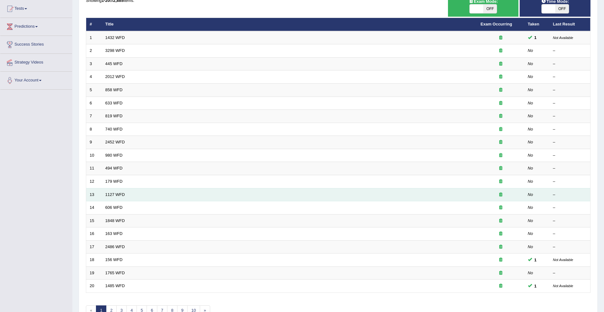
scroll to position [67, 0]
click at [112, 198] on td "1127 WFD" at bounding box center [290, 194] width 376 height 13
click at [113, 193] on link "1127 WFD" at bounding box center [115, 194] width 20 height 5
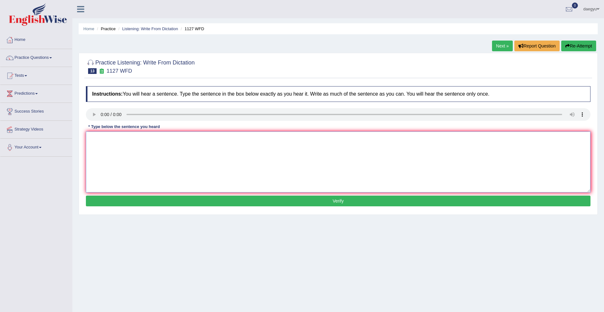
click at [118, 153] on textarea at bounding box center [338, 162] width 505 height 61
click at [93, 139] on textarea "a university degree many faction" at bounding box center [338, 162] width 505 height 61
click at [210, 144] on textarea "A university degree many faction" at bounding box center [338, 162] width 505 height 61
type textarea "A university degree many faction."
click at [143, 204] on button "Verify" at bounding box center [338, 201] width 505 height 11
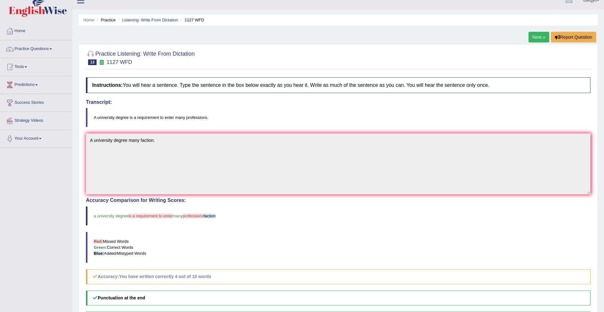
scroll to position [8, 0]
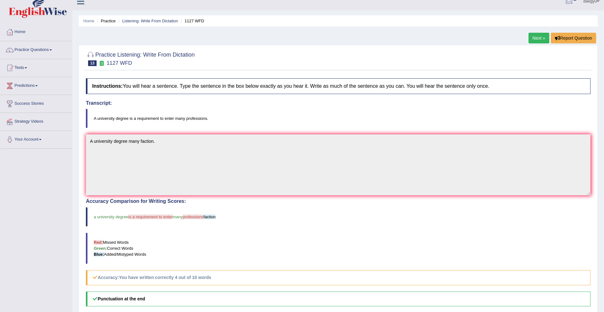
click at [529, 34] on link "Next »" at bounding box center [539, 38] width 21 height 11
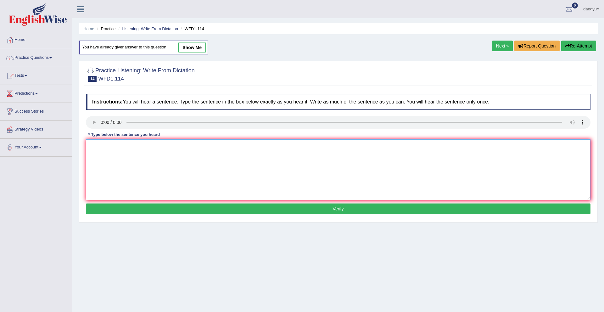
click at [114, 152] on textarea at bounding box center [338, 169] width 505 height 61
click at [89, 150] on textarea "more experimental." at bounding box center [338, 169] width 505 height 61
click at [93, 148] on textarea "last philosopical and more experimental." at bounding box center [338, 169] width 505 height 61
type textarea "Last philosopical and more experimental."
click at [116, 214] on button "Verify" at bounding box center [338, 209] width 505 height 11
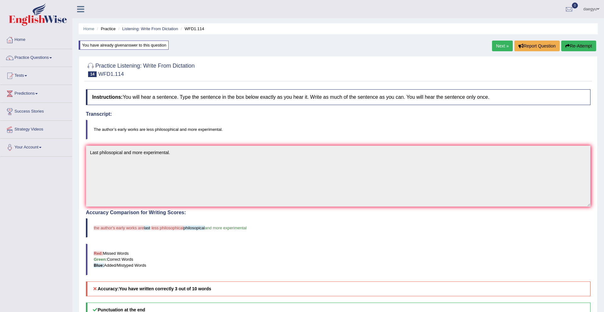
click at [501, 52] on div "Next » Report Question Re-Attempt" at bounding box center [545, 47] width 106 height 12
click at [501, 49] on link "Next »" at bounding box center [502, 46] width 21 height 11
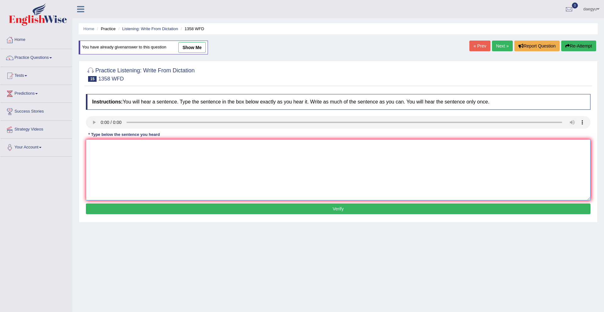
click at [108, 151] on textarea at bounding box center [338, 169] width 505 height 61
click at [91, 149] on textarea "communication have been beocme very important skill." at bounding box center [338, 169] width 505 height 61
click at [121, 147] on textarea "Communication have been beocme very important skill." at bounding box center [338, 169] width 505 height 61
type textarea "Communications skill have been beocme very important skill."
click at [132, 204] on button "Verify" at bounding box center [338, 209] width 505 height 11
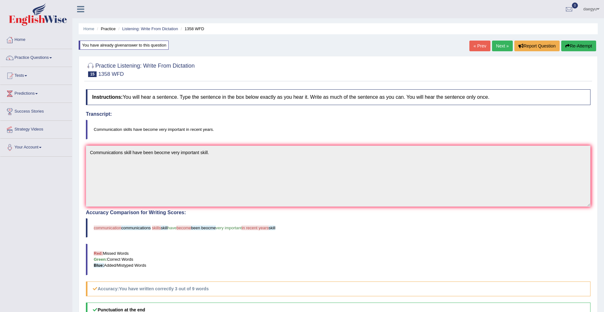
click at [509, 42] on link "Next »" at bounding box center [502, 46] width 21 height 11
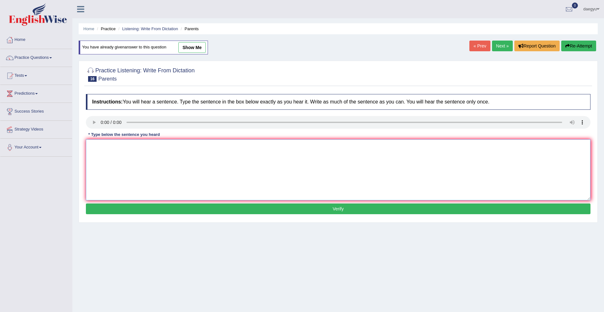
click at [103, 154] on textarea at bounding box center [338, 169] width 505 height 61
click at [102, 148] on textarea "pareents' today involved education their children." at bounding box center [338, 169] width 505 height 61
type textarea "parents' today involved education their children."
click at [135, 205] on button "Verify" at bounding box center [338, 209] width 505 height 11
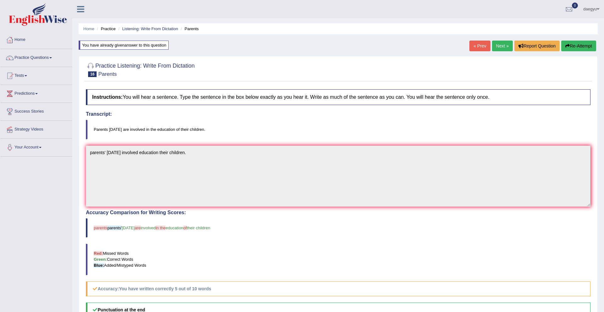
click at [496, 45] on link "Next »" at bounding box center [502, 46] width 21 height 11
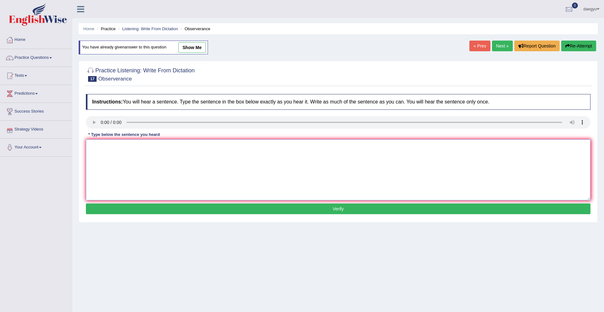
drag, startPoint x: 0, startPoint y: 0, endPoint x: 100, endPoint y: 144, distance: 175.5
click at [100, 144] on textarea at bounding box center [338, 169] width 505 height 61
click at [136, 147] on textarea "waited nervously bated breather their concert." at bounding box center [338, 169] width 505 height 61
type textarea "waited nervously bated and breather their concert."
click at [143, 206] on button "Verify" at bounding box center [338, 209] width 505 height 11
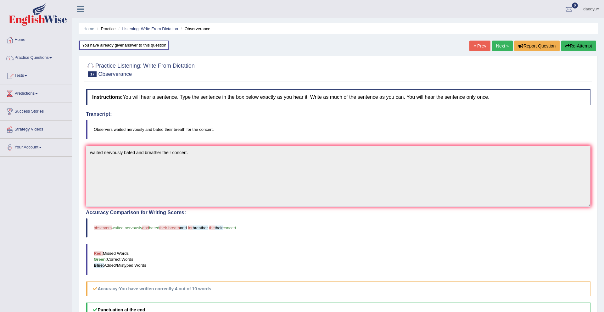
drag, startPoint x: 165, startPoint y: 229, endPoint x: 157, endPoint y: 229, distance: 7.9
click at [157, 229] on blockquote "observers waited nervously and bated their breath and for breather the their co…" at bounding box center [338, 227] width 505 height 19
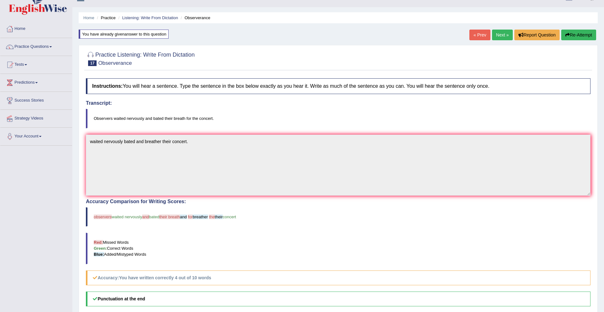
scroll to position [11, 0]
click at [505, 34] on link "Next »" at bounding box center [502, 34] width 21 height 11
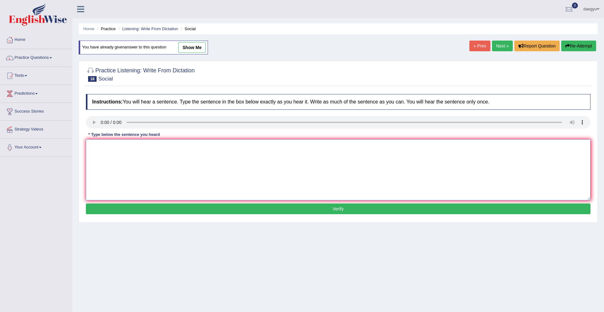
click at [108, 172] on textarea at bounding box center [338, 169] width 505 height 61
type textarea "describe the way human's need."
click at [111, 206] on button "Verify" at bounding box center [338, 209] width 505 height 11
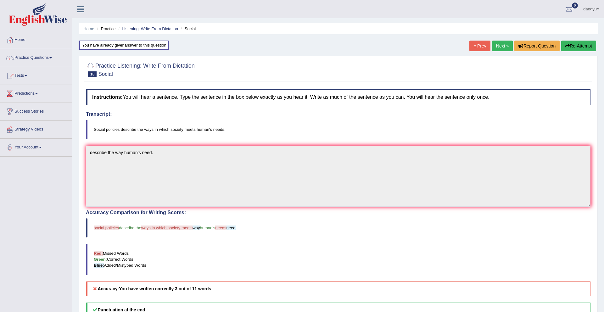
click at [495, 42] on link "Next »" at bounding box center [502, 46] width 21 height 11
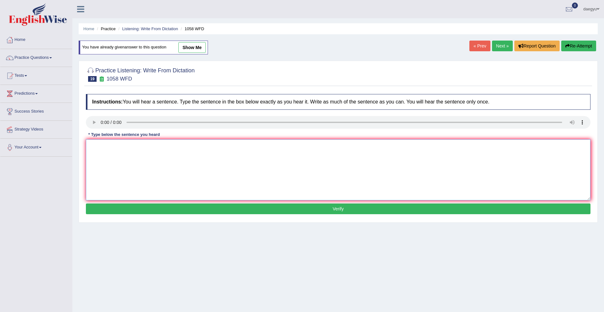
click at [102, 154] on textarea at bounding box center [338, 169] width 505 height 61
click at [91, 146] on textarea "great satge act be taught." at bounding box center [338, 169] width 505 height 61
type textarea "Great satge act be taught."
click at [125, 212] on button "Verify" at bounding box center [338, 209] width 505 height 11
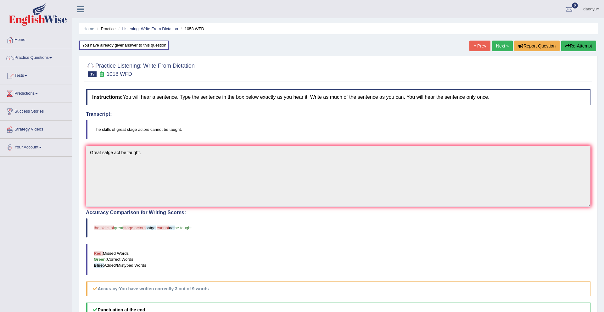
click at [504, 43] on link "Next »" at bounding box center [502, 46] width 21 height 11
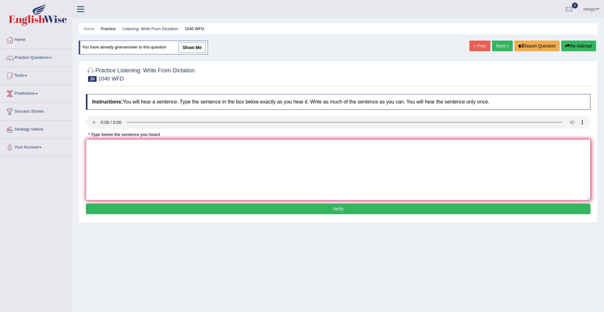
drag, startPoint x: 0, startPoint y: 0, endPoint x: 96, endPoint y: 149, distance: 177.2
click at [96, 149] on textarea at bounding box center [338, 169] width 505 height 61
type textarea "extracircular activites helps developd studetns talents"
click at [155, 206] on button "Verify" at bounding box center [338, 209] width 505 height 11
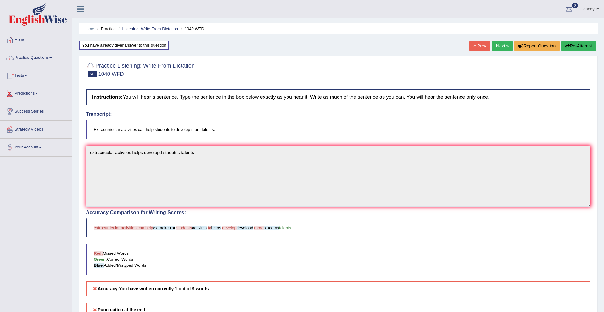
click at [499, 50] on link "Next »" at bounding box center [502, 46] width 21 height 11
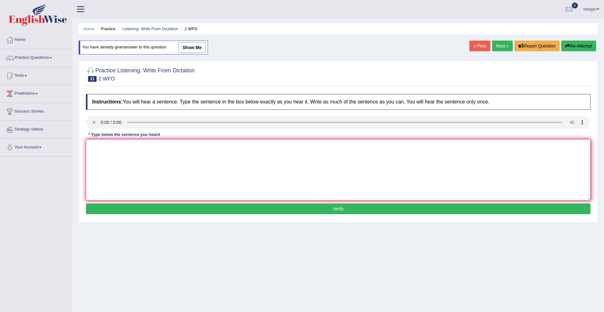
click at [112, 157] on textarea at bounding box center [338, 169] width 505 height 61
click at [88, 146] on textarea "received the textbook." at bounding box center [338, 169] width 505 height 61
type textarea "by received the textbook."
click at [118, 207] on button "Verify" at bounding box center [338, 209] width 505 height 11
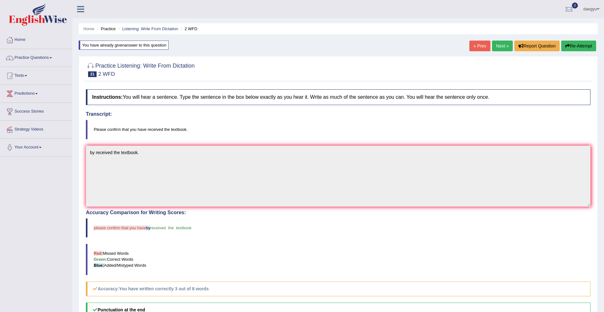
click at [496, 52] on div "« Prev Next » Report Question Re-Attempt" at bounding box center [534, 47] width 128 height 12
click at [499, 44] on link "Next »" at bounding box center [502, 46] width 21 height 11
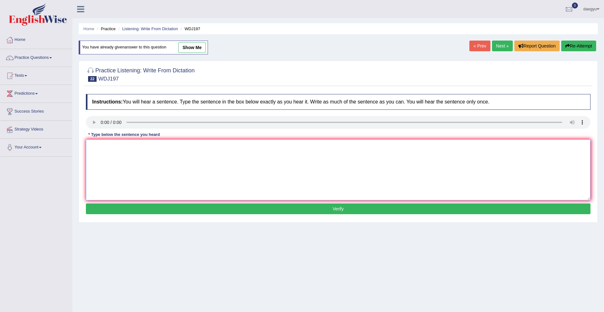
click at [116, 184] on textarea at bounding box center [338, 169] width 505 height 61
click at [92, 147] on textarea "a celebbrated vary is contoversy." at bounding box center [338, 169] width 505 height 61
type textarea "A celebbrated vary is contoversy."
click at [138, 205] on button "Verify" at bounding box center [338, 209] width 505 height 11
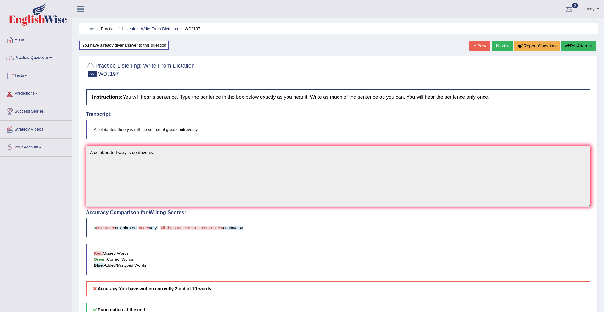
click at [499, 42] on link "Next »" at bounding box center [502, 46] width 21 height 11
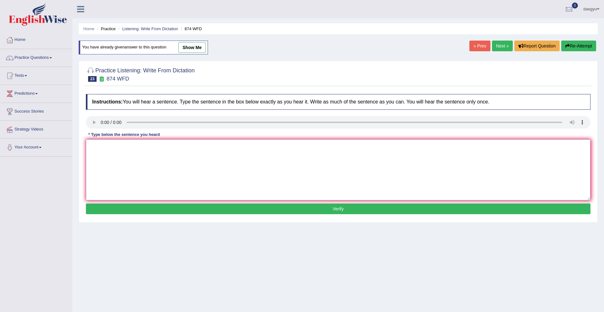
click at [97, 142] on textarea at bounding box center [338, 169] width 505 height 61
type textarea "have been destroyed unsustianable developement."
click at [141, 209] on button "Verify" at bounding box center [338, 209] width 505 height 11
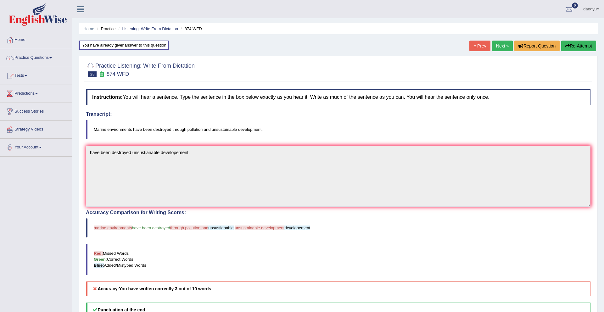
click at [494, 42] on link "Next »" at bounding box center [502, 46] width 21 height 11
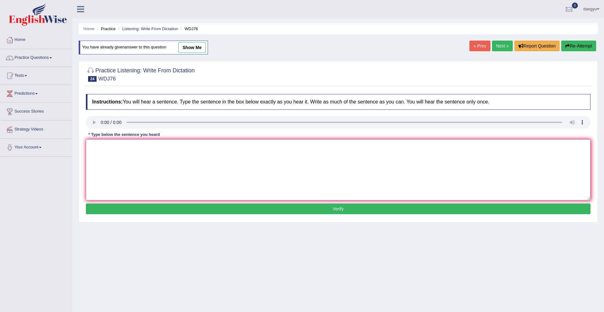
click at [98, 167] on textarea at bounding box center [338, 169] width 505 height 61
click at [93, 147] on textarea "students recommended read new book proffesor Jones." at bounding box center [338, 169] width 505 height 61
click at [108, 147] on textarea "Students recommended read new book proffesor Jones." at bounding box center [338, 169] width 505 height 61
click at [157, 149] on textarea "Students are recommended read new book proffesor Jones." at bounding box center [338, 169] width 505 height 61
type textarea "Students are recommended read the new book proffesor Jones."
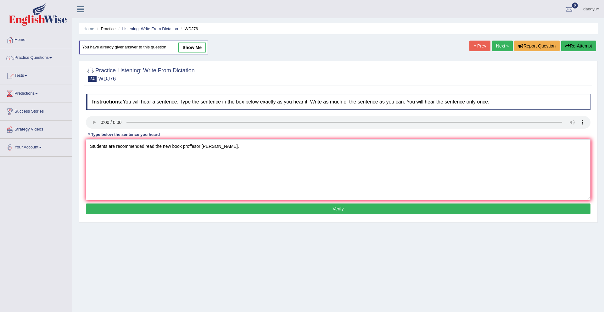
click at [183, 205] on button "Verify" at bounding box center [338, 209] width 505 height 11
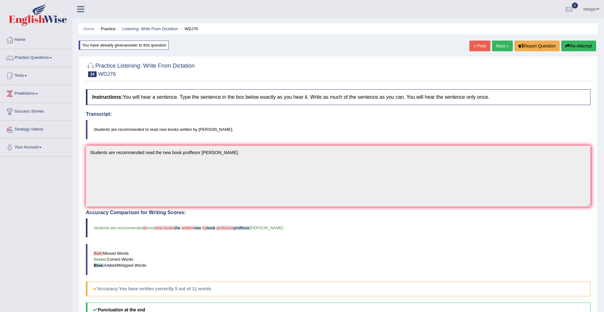
click at [490, 52] on div "« Prev Next » Report Question Re-Attempt" at bounding box center [534, 47] width 128 height 12
click at [497, 46] on link "Next »" at bounding box center [502, 46] width 21 height 11
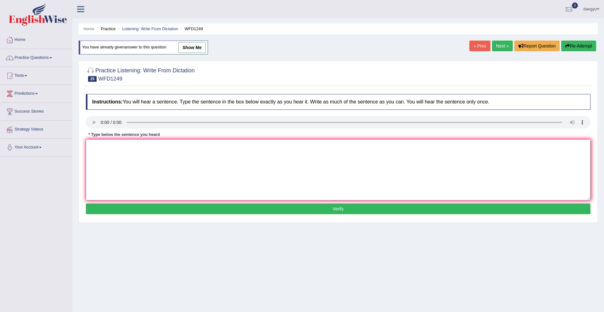
click at [99, 176] on textarea at bounding box center [338, 169] width 505 height 61
click at [104, 148] on textarea "providee emphasizes to other community." at bounding box center [338, 169] width 505 height 61
click at [93, 149] on textarea "provide emphasizes to other community." at bounding box center [338, 169] width 505 height 61
type textarea "Provide emphasizes to other community."
click at [102, 202] on div "Instructions: You will hear a sentence. Type the sentence in the box below exac…" at bounding box center [338, 155] width 508 height 128
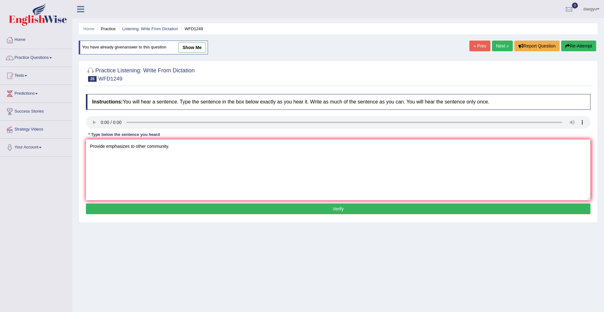
click at [102, 204] on button "Verify" at bounding box center [338, 209] width 505 height 11
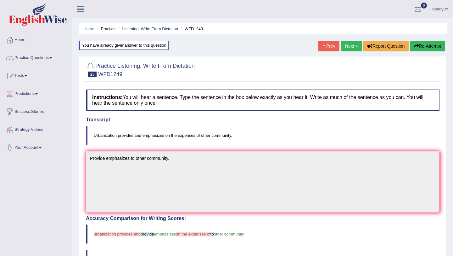
click at [347, 50] on link "Next »" at bounding box center [351, 46] width 21 height 11
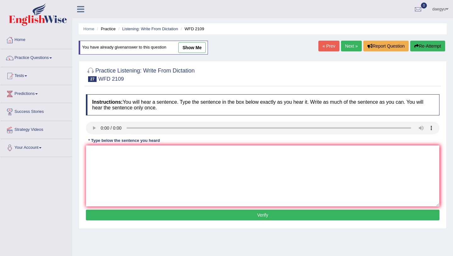
click at [348, 49] on link "Next »" at bounding box center [351, 46] width 21 height 11
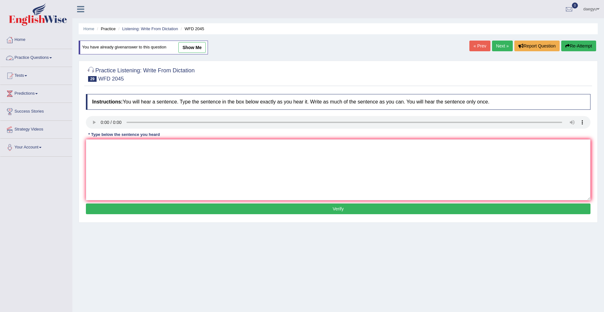
click at [62, 58] on link "Practice Questions" at bounding box center [36, 57] width 72 height 16
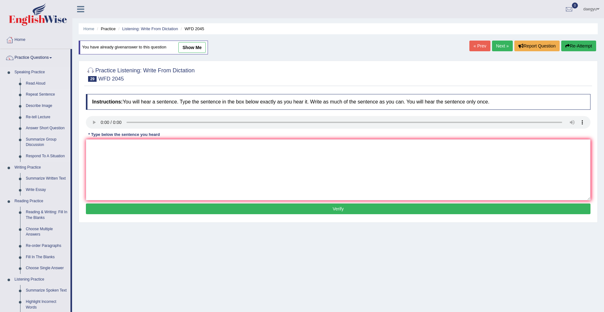
click at [32, 96] on link "Repeat Sentence" at bounding box center [47, 94] width 48 height 11
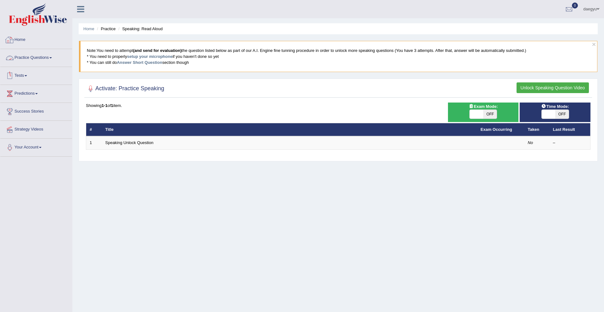
click at [50, 57] on link "Practice Questions" at bounding box center [36, 57] width 72 height 16
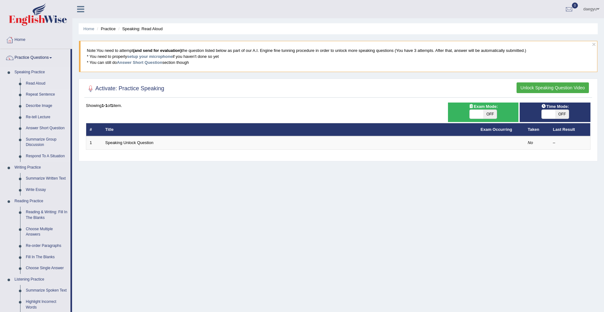
click at [48, 94] on link "Repeat Sentence" at bounding box center [47, 94] width 48 height 11
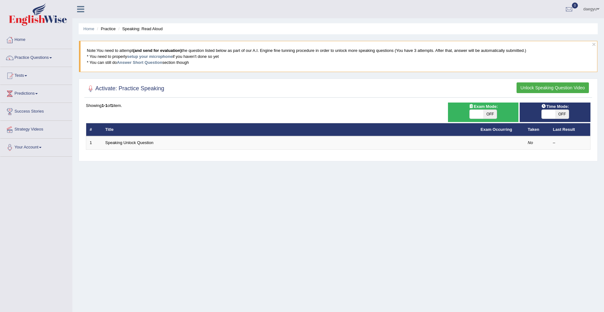
click at [318, 100] on div "Activate: Practice Speaking Unlock Speaking Question Video Time Mode: ON OFF Ex…" at bounding box center [338, 120] width 519 height 82
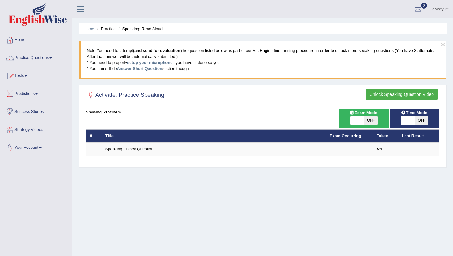
click at [434, 118] on div "Home Practice Speaking: Read Aloud × Note: You need to attempt (and send for ev…" at bounding box center [262, 157] width 381 height 315
click at [434, 118] on div "ON OFF" at bounding box center [414, 120] width 43 height 9
